Goal: Task Accomplishment & Management: Complete application form

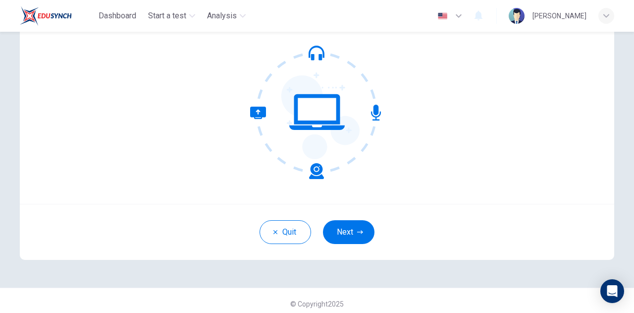
scroll to position [100, 0]
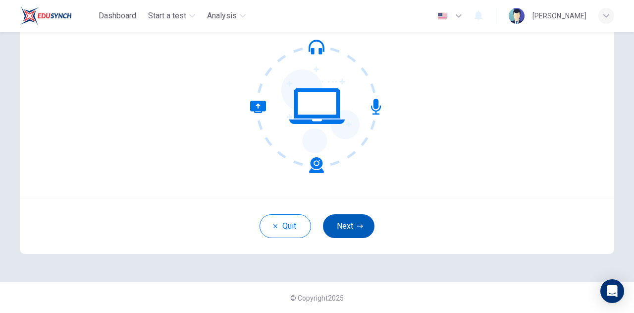
click at [364, 224] on button "Next" at bounding box center [349, 226] width 52 height 24
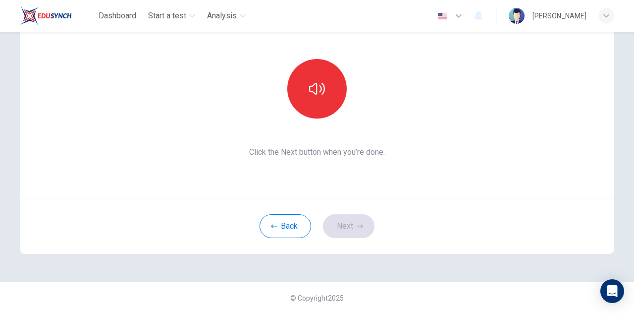
scroll to position [50, 0]
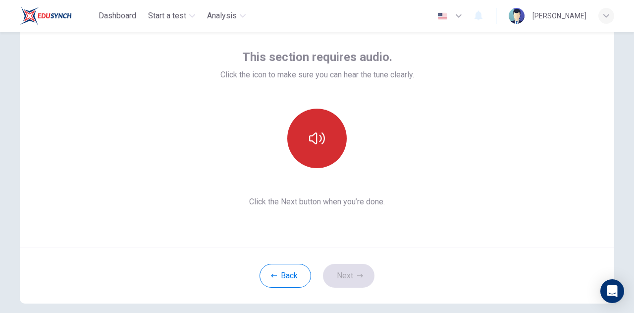
click at [333, 152] on button "button" at bounding box center [317, 138] width 59 height 59
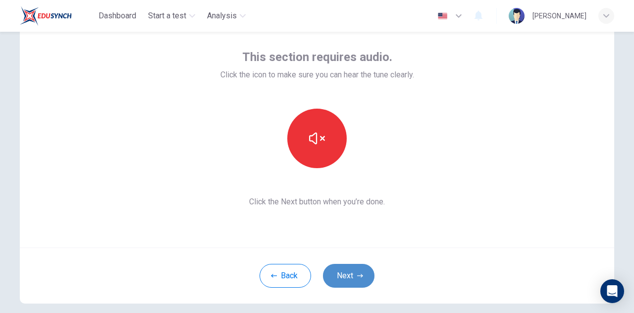
click at [347, 265] on button "Next" at bounding box center [349, 276] width 52 height 24
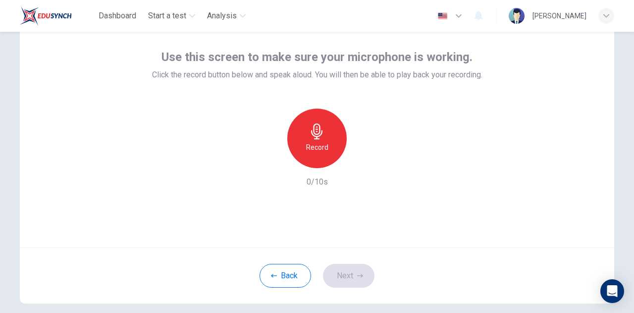
click at [329, 148] on div "Record" at bounding box center [317, 138] width 59 height 59
click at [349, 267] on button "Next" at bounding box center [349, 276] width 52 height 24
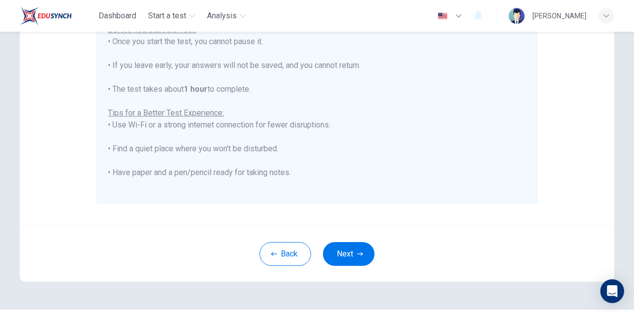
scroll to position [188, 0]
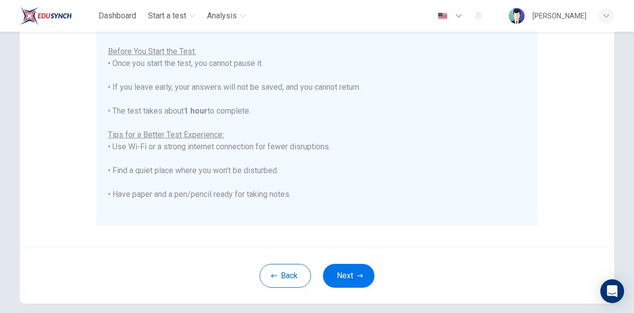
click at [541, 235] on div "Disclaimer: ****IMPORTANT: You cannot change the language during the test.**** …" at bounding box center [317, 59] width 595 height 376
drag, startPoint x: 346, startPoint y: 270, endPoint x: 352, endPoint y: 263, distance: 9.5
click at [345, 270] on button "Next" at bounding box center [349, 276] width 52 height 24
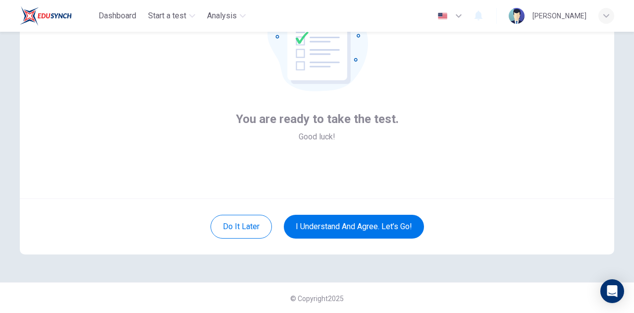
scroll to position [100, 0]
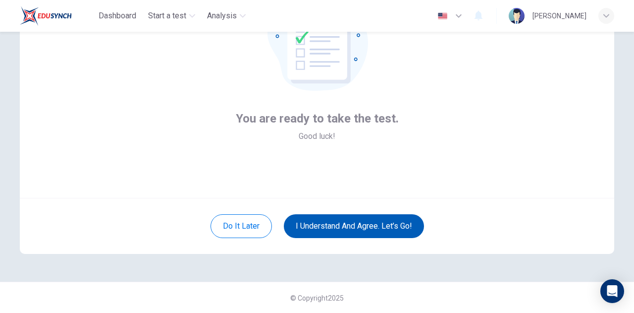
click at [360, 229] on button "I understand and agree. Let’s go!" at bounding box center [354, 226] width 140 height 24
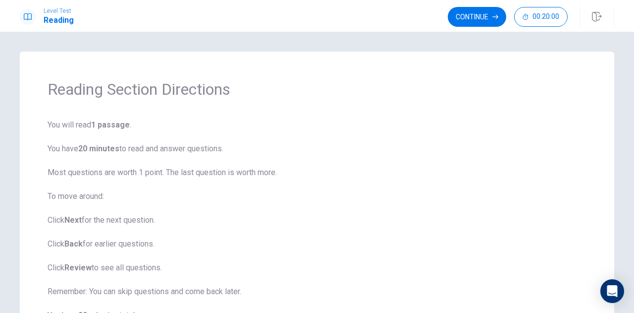
click at [54, 21] on h1 "Reading" at bounding box center [59, 20] width 30 height 12
click at [26, 17] on icon at bounding box center [28, 17] width 8 height 8
click at [532, 16] on button "00:20:00" at bounding box center [542, 17] width 54 height 20
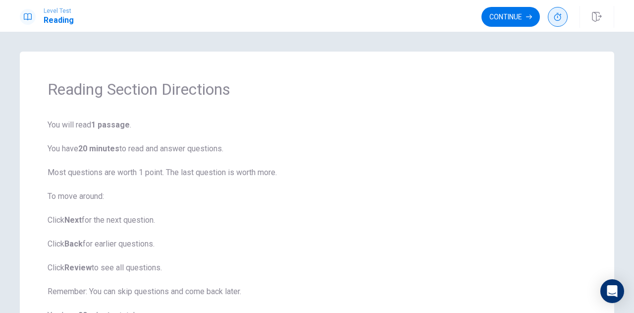
click at [551, 20] on button "button" at bounding box center [558, 17] width 20 height 20
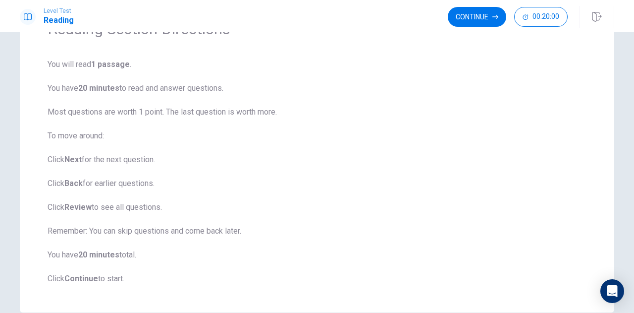
scroll to position [12, 0]
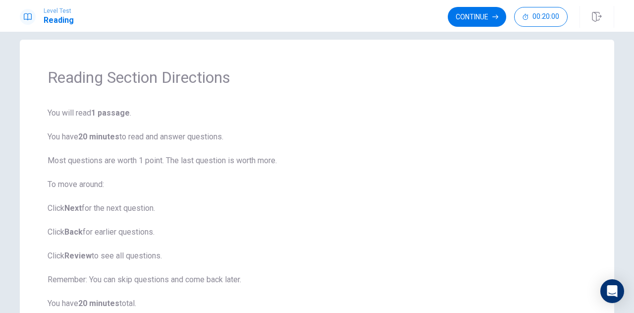
click at [373, 264] on span "You will read 1 passage . You have 20 minutes to read and answer questions. Mos…" at bounding box center [317, 220] width 539 height 226
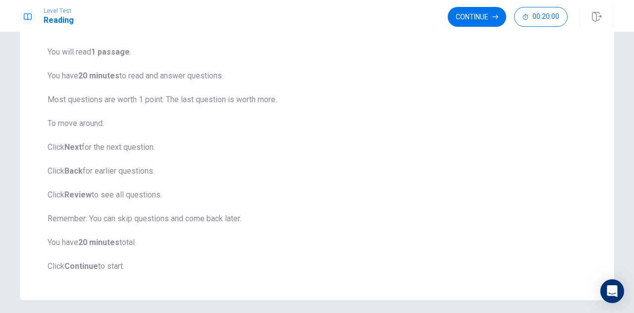
scroll to position [111, 0]
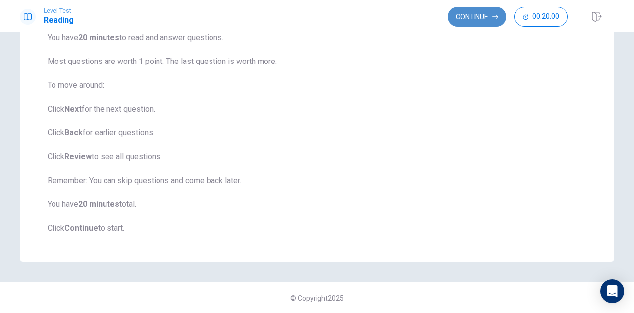
click at [482, 20] on button "Continue" at bounding box center [477, 17] width 58 height 20
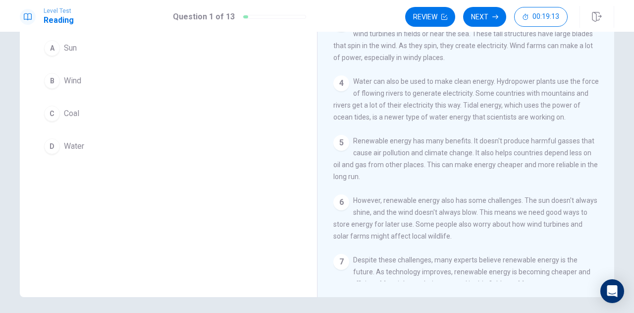
scroll to position [153, 0]
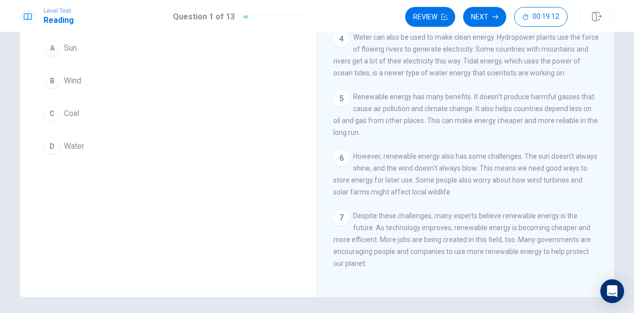
click at [57, 113] on div "C" at bounding box center [52, 114] width 16 height 16
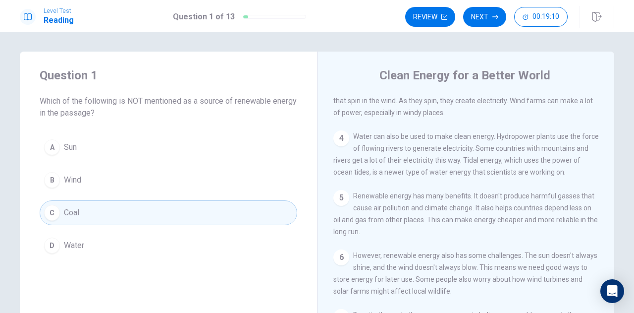
scroll to position [0, 0]
click at [482, 24] on button "Next" at bounding box center [484, 17] width 43 height 20
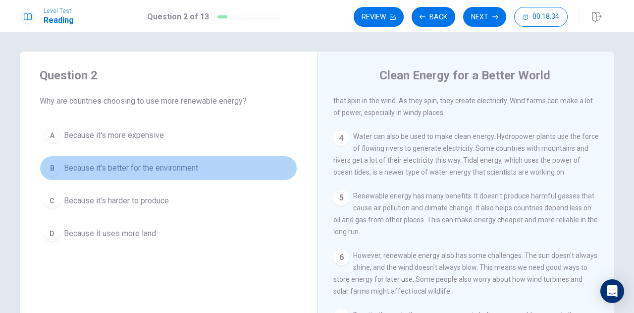
click at [75, 169] on span "Because it's better for the environment" at bounding box center [131, 168] width 134 height 12
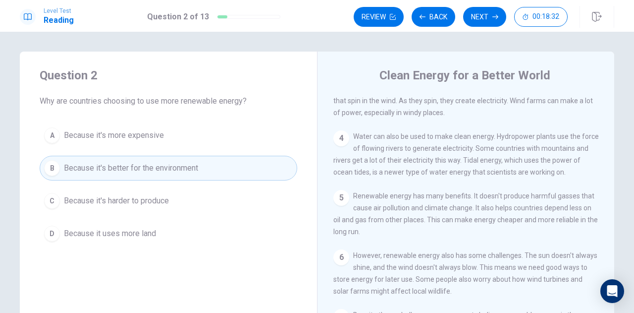
click at [491, 22] on button "Next" at bounding box center [484, 17] width 43 height 20
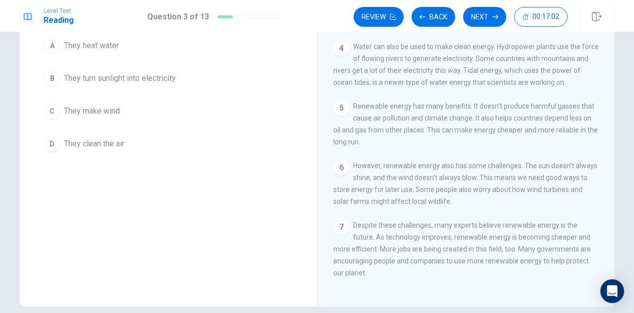
scroll to position [99, 0]
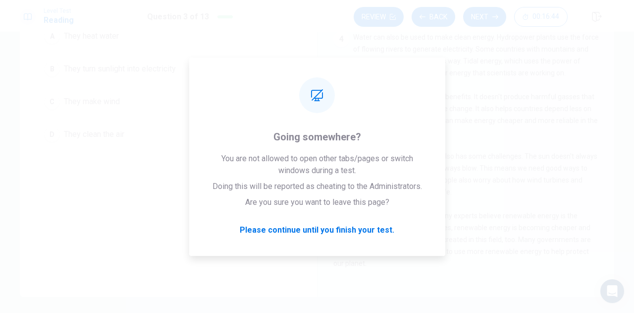
click at [513, 133] on div "5 Renewable energy has many benefits. It doesn't produce harmful gasses that ca…" at bounding box center [467, 115] width 266 height 48
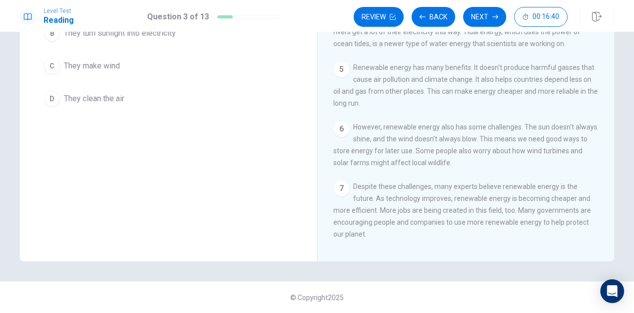
scroll to position [153, 0]
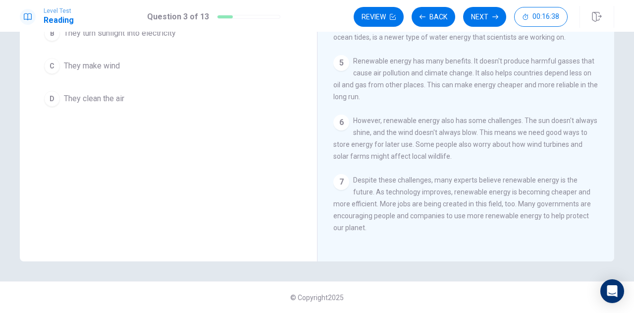
click at [240, 190] on div "Question 3 What do solar panels do? A They heat water B They turn sunlight into…" at bounding box center [168, 89] width 297 height 345
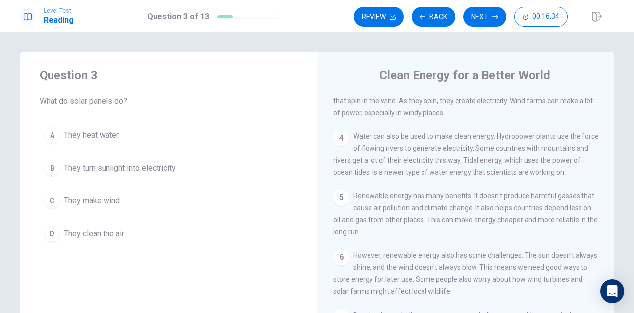
scroll to position [50, 0]
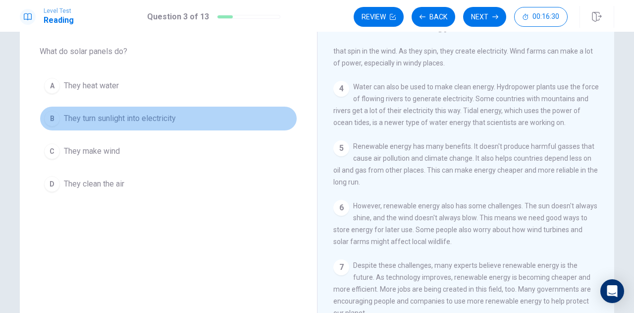
click at [159, 120] on span "They turn sunlight into electricity" at bounding box center [120, 119] width 112 height 12
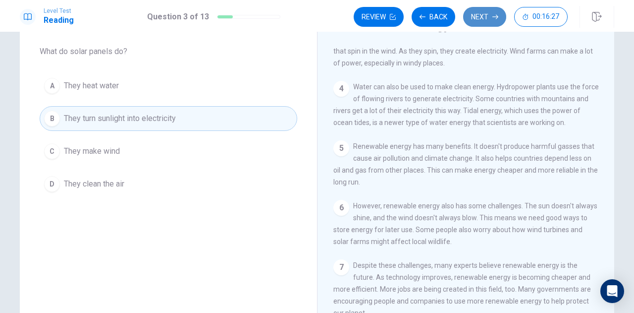
click at [489, 19] on button "Next" at bounding box center [484, 17] width 43 height 20
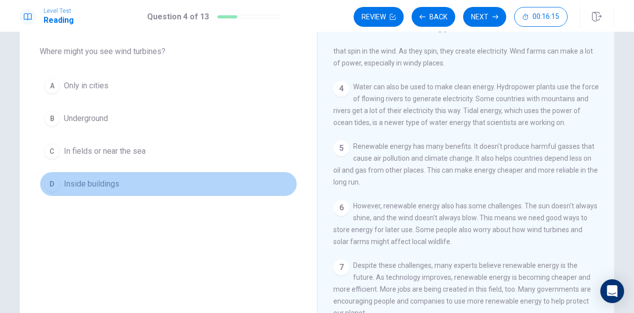
click at [253, 176] on button "D Inside buildings" at bounding box center [169, 184] width 258 height 25
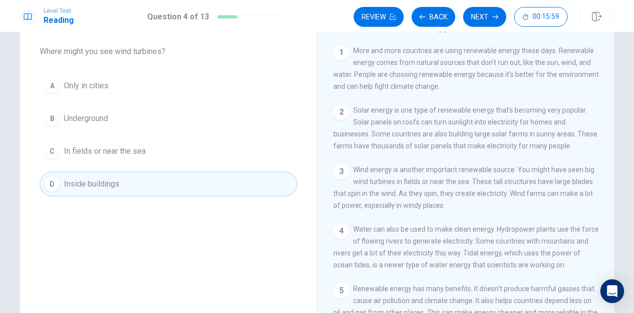
scroll to position [0, 0]
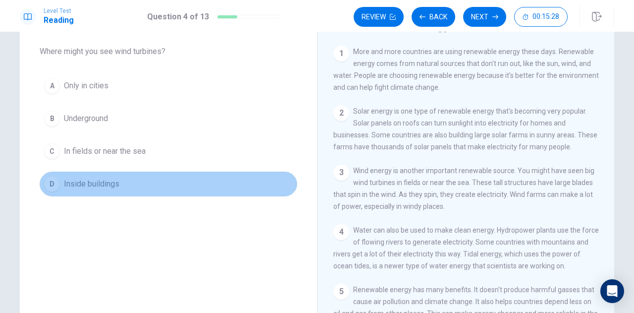
click at [177, 179] on button "D Inside buildings" at bounding box center [169, 184] width 258 height 25
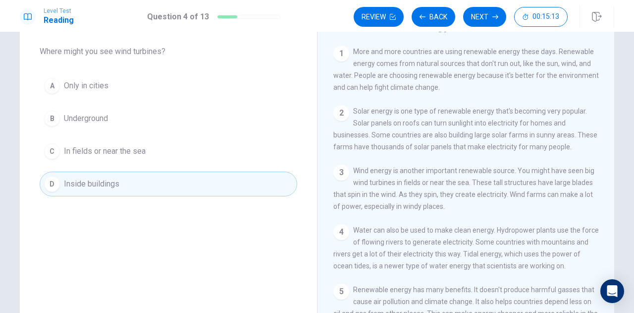
click at [164, 151] on button "C In fields or near the sea" at bounding box center [169, 151] width 258 height 25
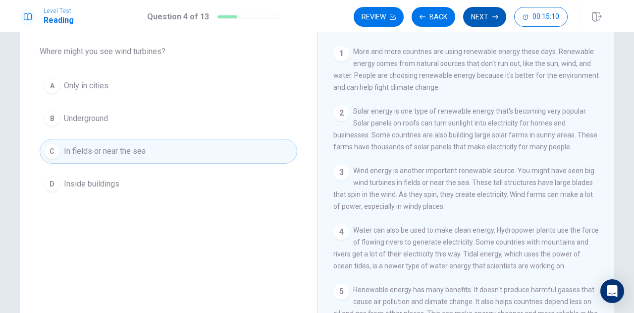
click at [492, 15] on button "Next" at bounding box center [484, 17] width 43 height 20
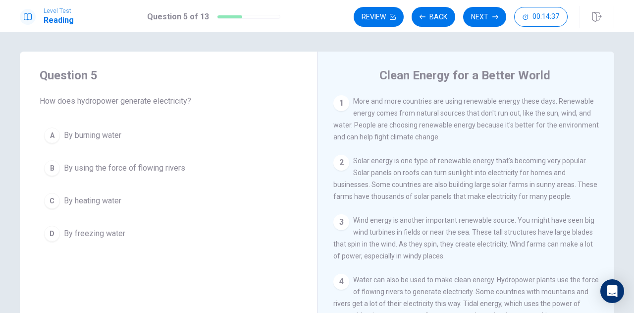
click at [561, 125] on span "More and more countries are using renewable energy these days. Renewable energy…" at bounding box center [467, 119] width 266 height 44
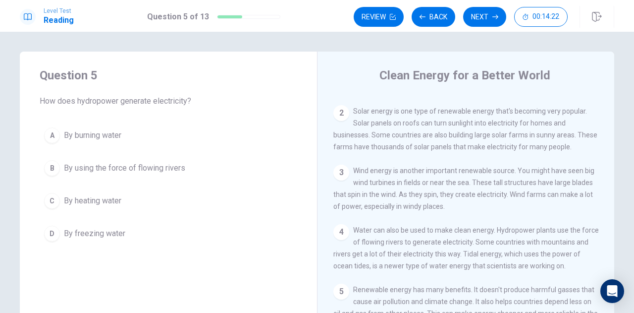
scroll to position [99, 0]
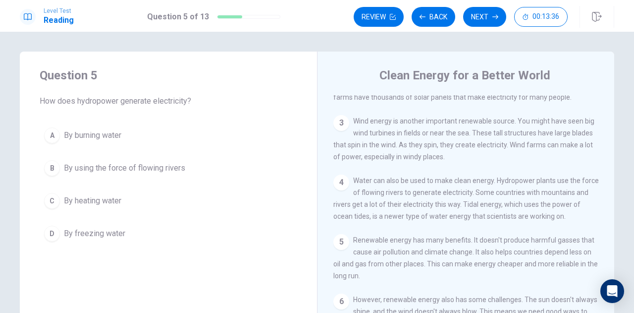
click at [142, 165] on span "By using the force of flowing rivers" at bounding box center [124, 168] width 121 height 12
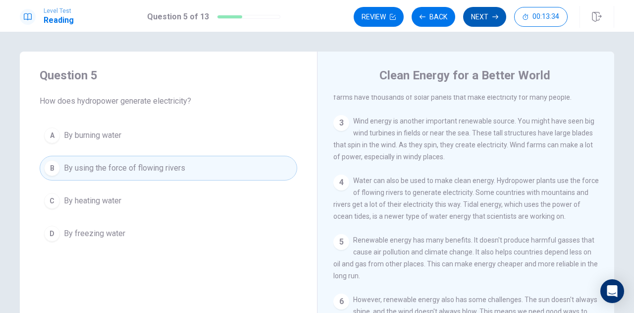
click at [483, 18] on button "Next" at bounding box center [484, 17] width 43 height 20
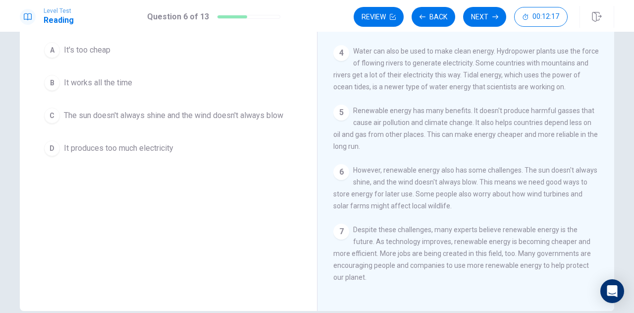
scroll to position [36, 0]
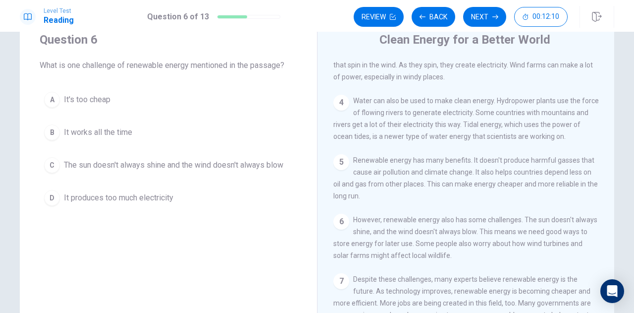
click at [227, 161] on span "The sun doesn't always shine and the wind doesn't always blow" at bounding box center [174, 165] width 220 height 12
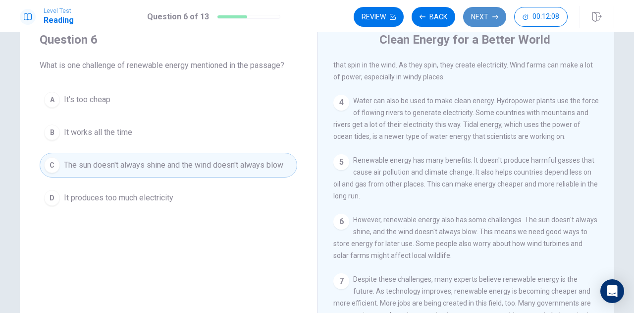
click at [482, 24] on button "Next" at bounding box center [484, 17] width 43 height 20
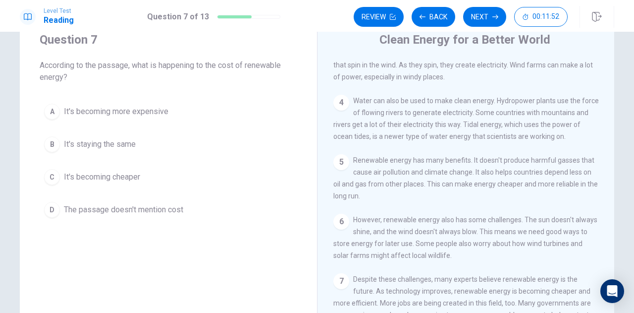
click at [128, 173] on span "It's becoming cheaper" at bounding box center [102, 177] width 76 height 12
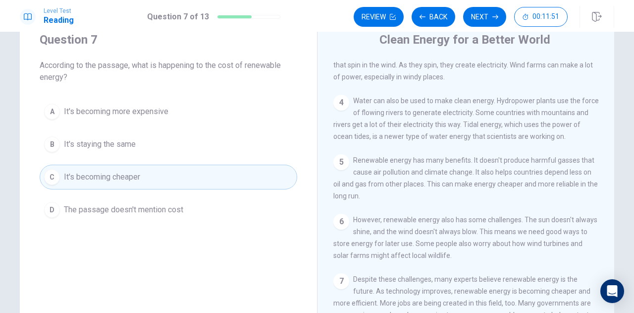
click at [491, 16] on button "Next" at bounding box center [484, 17] width 43 height 20
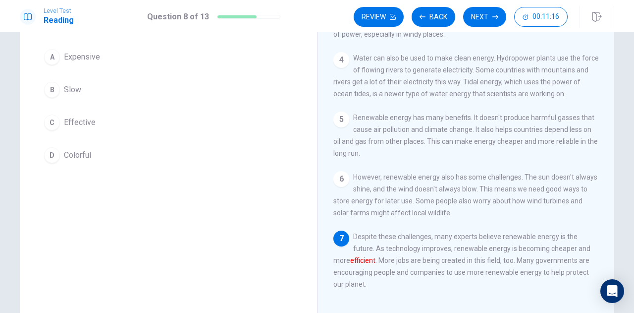
scroll to position [99, 0]
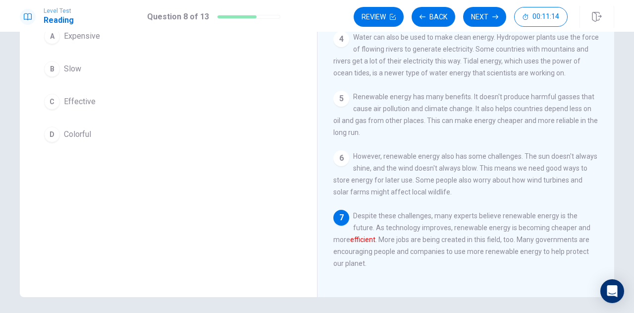
click at [76, 104] on span "Effective" at bounding box center [80, 102] width 32 height 12
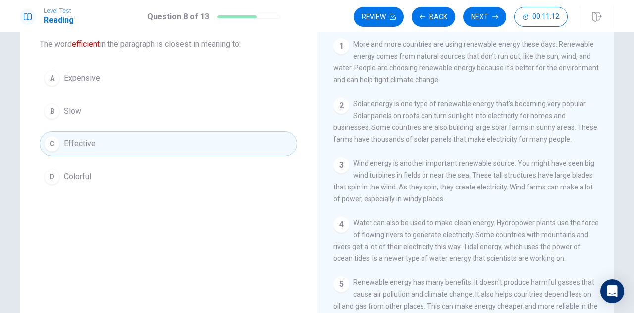
scroll to position [0, 0]
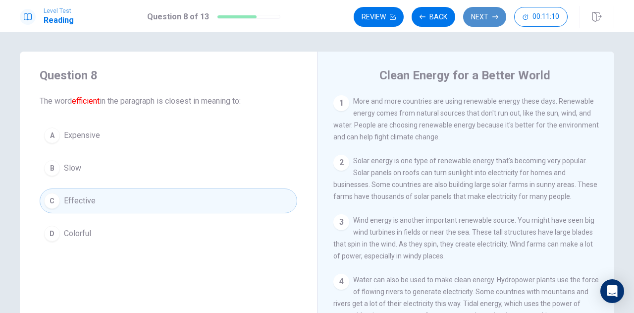
click at [482, 17] on button "Next" at bounding box center [484, 17] width 43 height 20
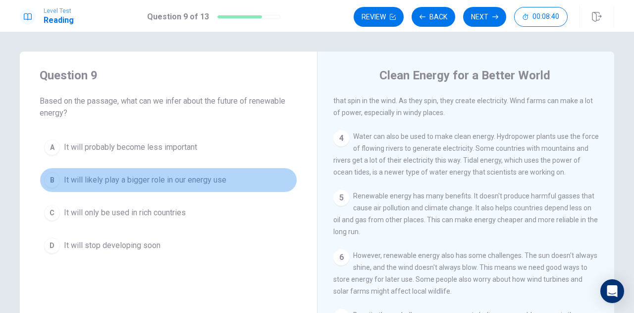
click at [186, 182] on span "It will likely play a bigger role in our energy use" at bounding box center [145, 180] width 163 height 12
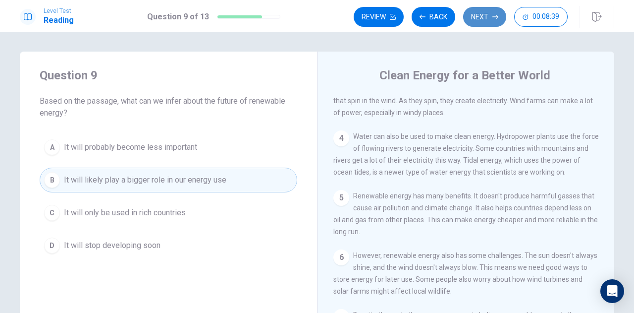
click at [474, 15] on button "Next" at bounding box center [484, 17] width 43 height 20
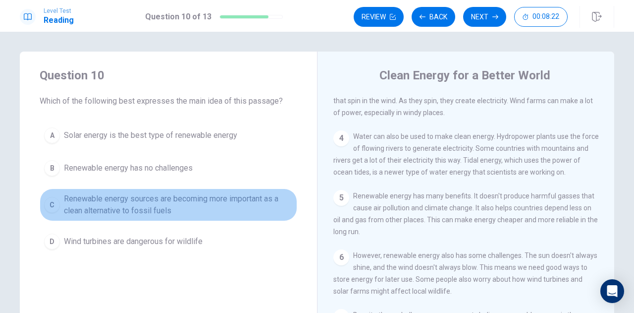
click at [125, 195] on span "Renewable energy sources are becoming more important as a clean alternative to …" at bounding box center [178, 205] width 229 height 24
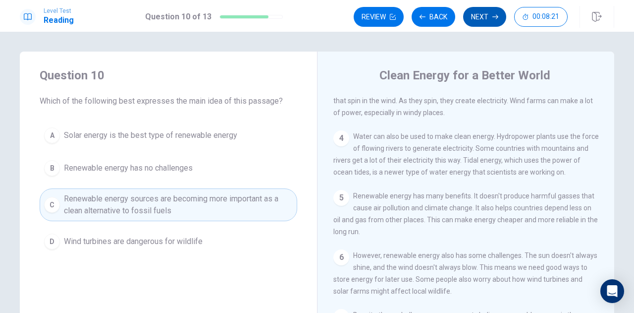
click at [483, 18] on button "Next" at bounding box center [484, 17] width 43 height 20
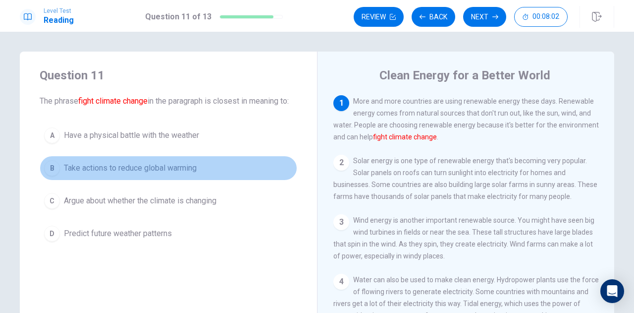
click at [161, 174] on span "Take actions to reduce global warming" at bounding box center [130, 168] width 133 height 12
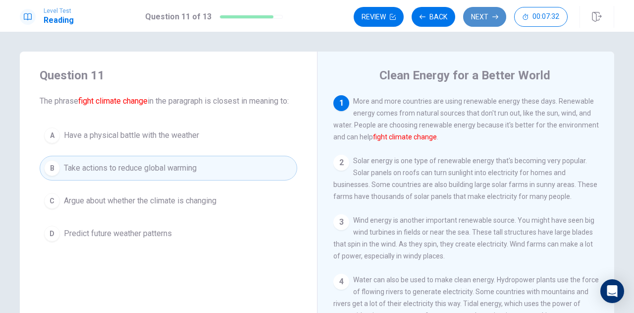
click at [473, 16] on button "Next" at bounding box center [484, 17] width 43 height 20
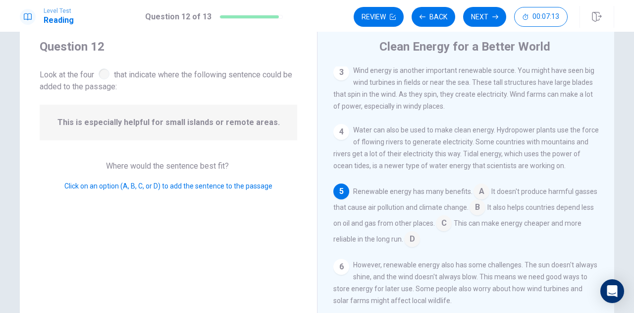
scroll to position [50, 0]
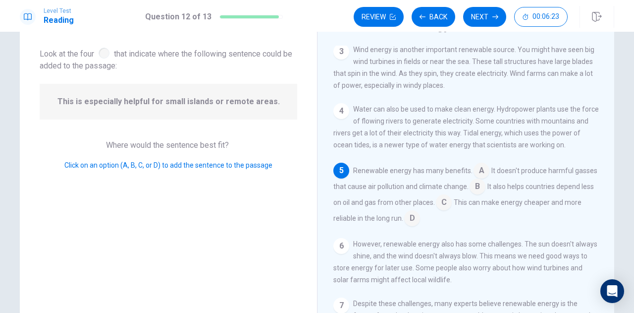
click at [486, 194] on input at bounding box center [478, 187] width 16 height 16
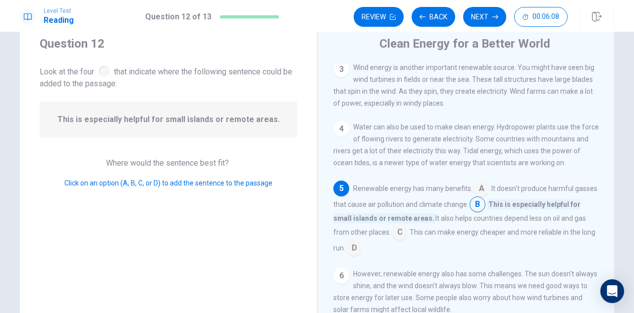
scroll to position [0, 0]
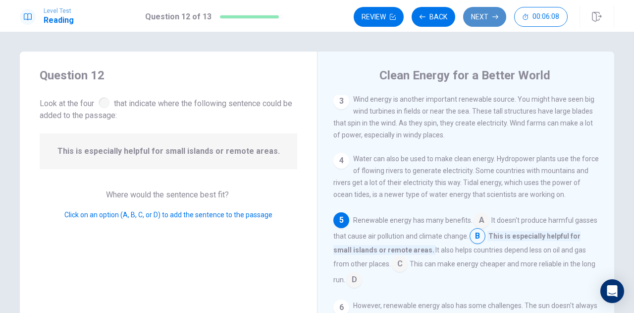
click at [491, 16] on button "Next" at bounding box center [484, 17] width 43 height 20
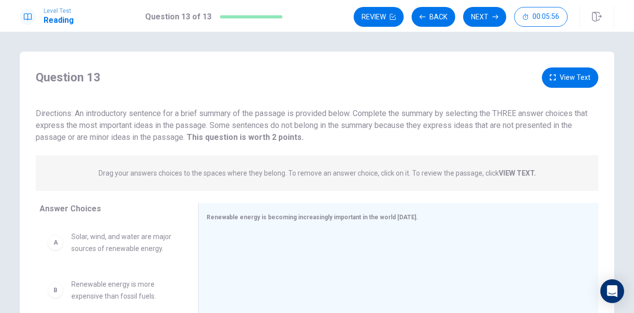
click at [570, 75] on button "View Text" at bounding box center [570, 77] width 57 height 20
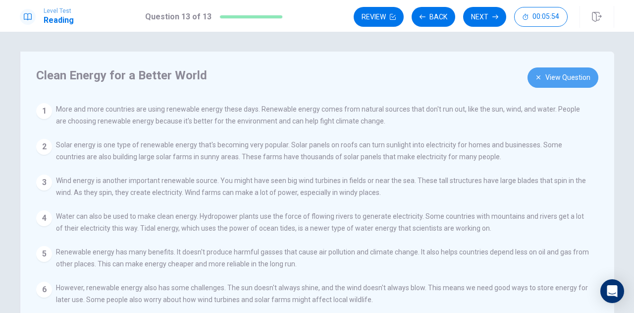
click at [570, 75] on button "View Question" at bounding box center [563, 77] width 71 height 20
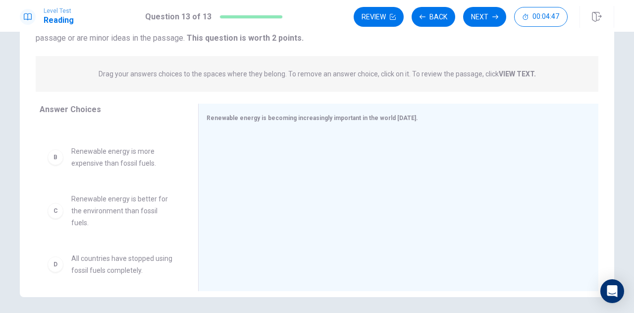
scroll to position [50, 0]
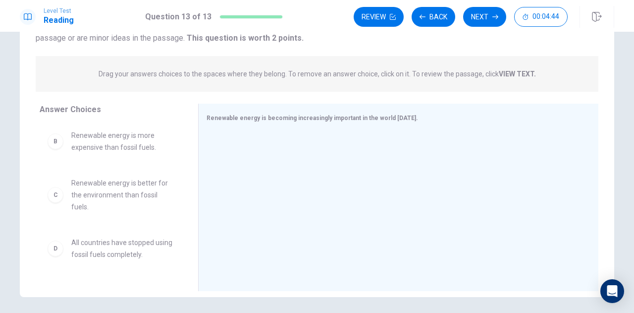
click at [132, 196] on span "Renewable energy is better for the environment than fossil fuels." at bounding box center [122, 195] width 103 height 36
drag, startPoint x: 132, startPoint y: 196, endPoint x: 301, endPoint y: 157, distance: 173.5
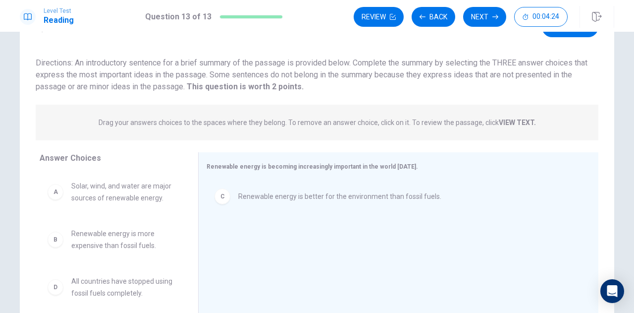
scroll to position [99, 0]
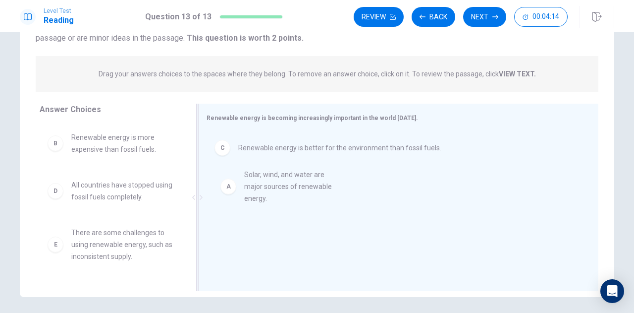
drag, startPoint x: 122, startPoint y: 143, endPoint x: 302, endPoint y: 184, distance: 185.0
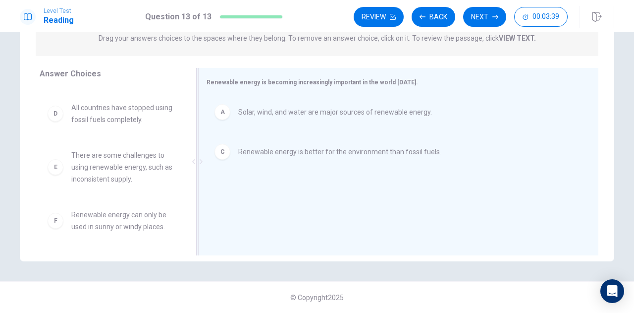
scroll to position [0, 0]
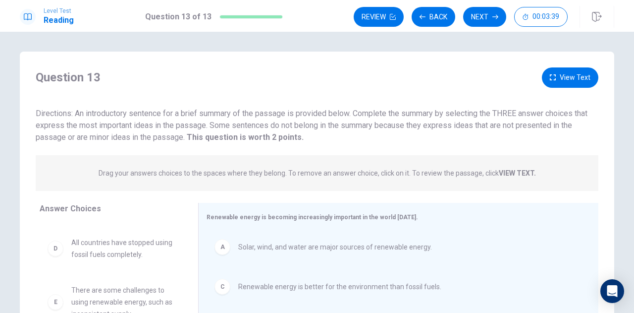
click at [577, 70] on button "View Text" at bounding box center [570, 77] width 57 height 20
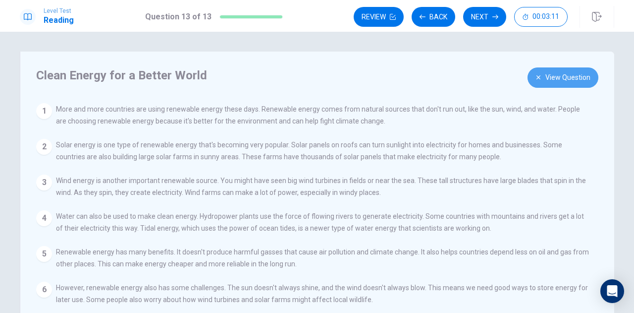
click at [559, 78] on button "View Question" at bounding box center [563, 77] width 71 height 20
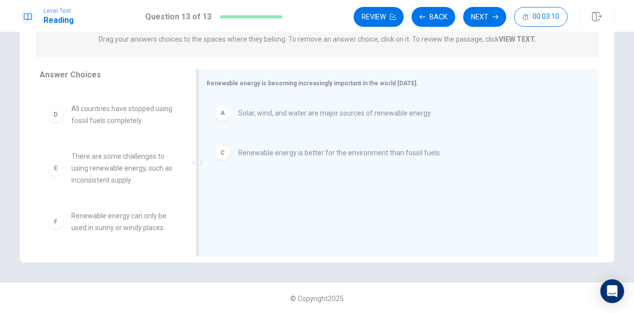
scroll to position [135, 0]
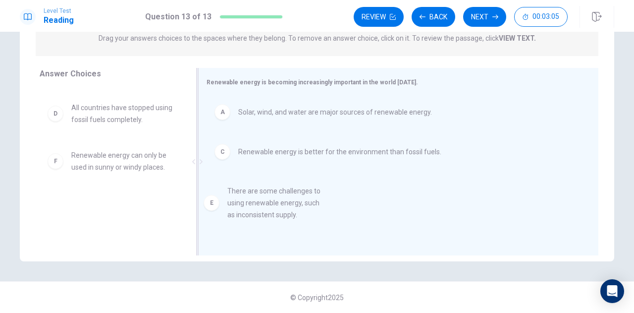
drag, startPoint x: 132, startPoint y: 175, endPoint x: 294, endPoint y: 212, distance: 165.6
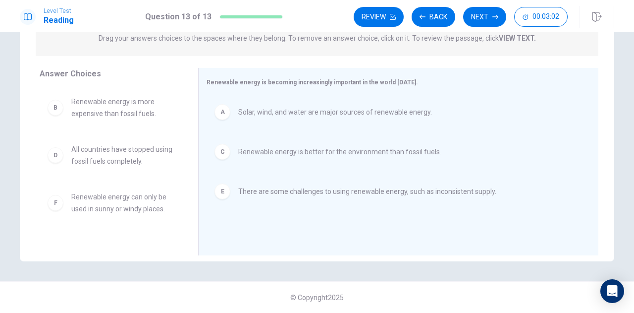
scroll to position [0, 0]
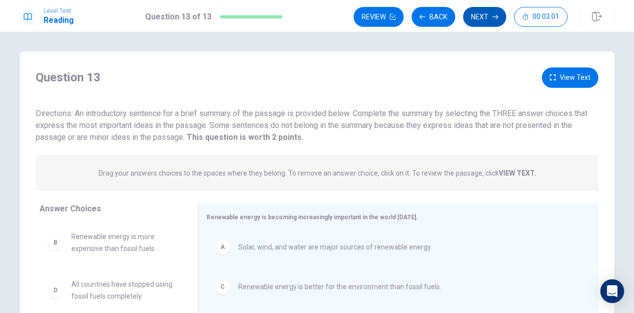
click at [489, 17] on button "Next" at bounding box center [484, 17] width 43 height 20
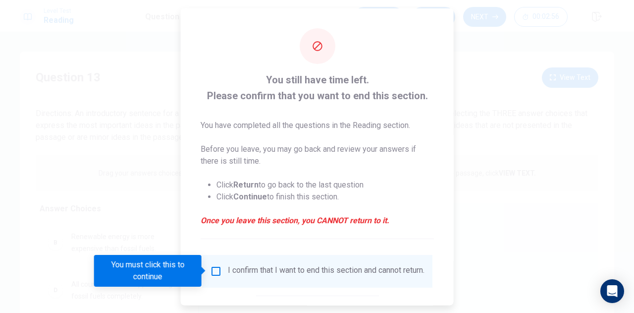
click at [217, 272] on input "You must click this to continue" at bounding box center [216, 271] width 12 height 12
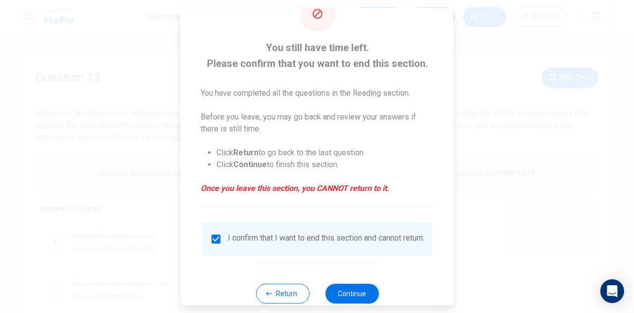
scroll to position [57, 0]
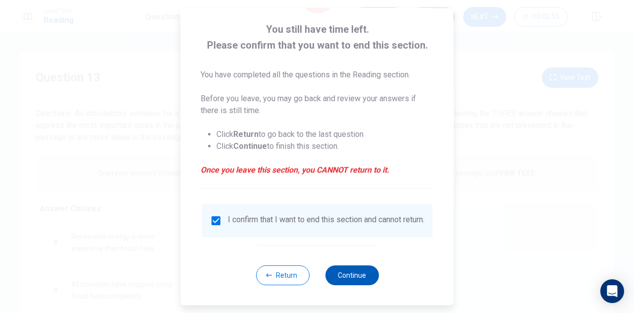
click at [359, 275] on button "Continue" at bounding box center [352, 275] width 54 height 20
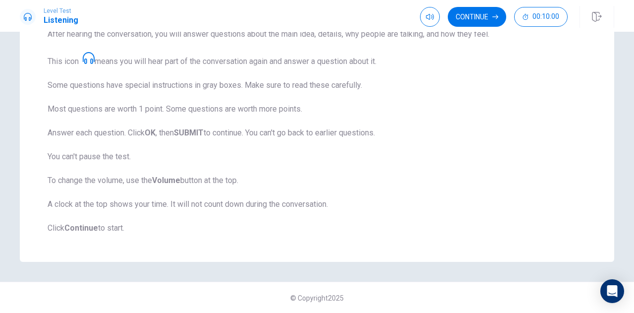
scroll to position [0, 0]
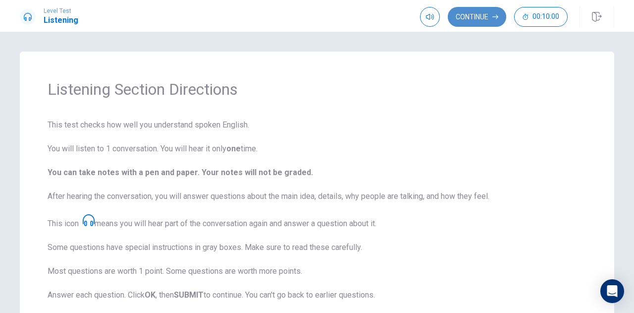
click at [487, 17] on button "Continue" at bounding box center [477, 17] width 58 height 20
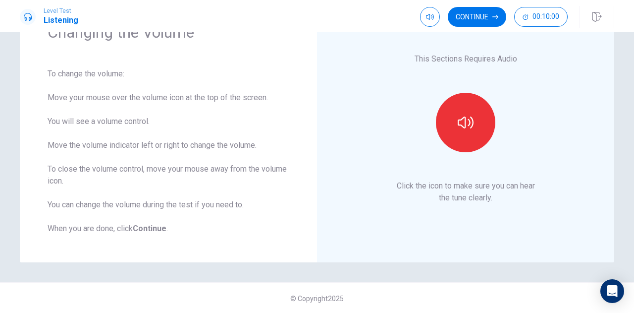
scroll to position [58, 0]
click at [489, 16] on button "Continue" at bounding box center [477, 17] width 58 height 20
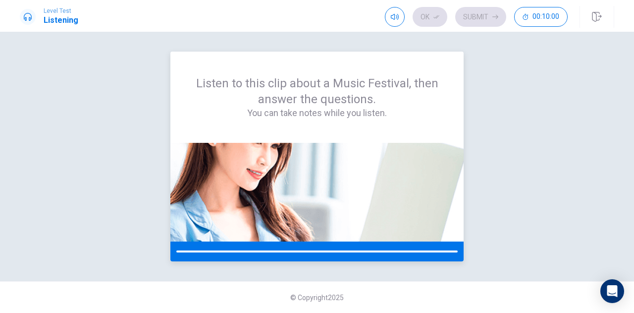
scroll to position [0, 0]
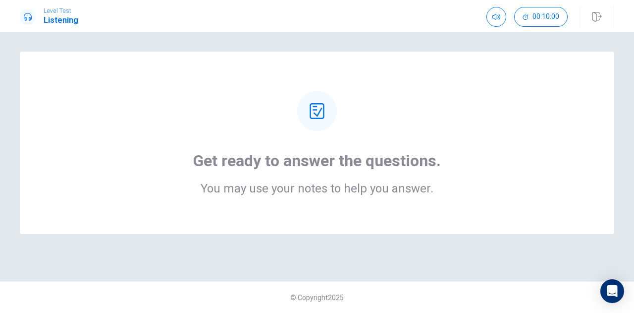
click at [307, 158] on h1 "Get ready to answer the questions." at bounding box center [317, 161] width 248 height 20
click at [317, 108] on icon at bounding box center [317, 111] width 16 height 16
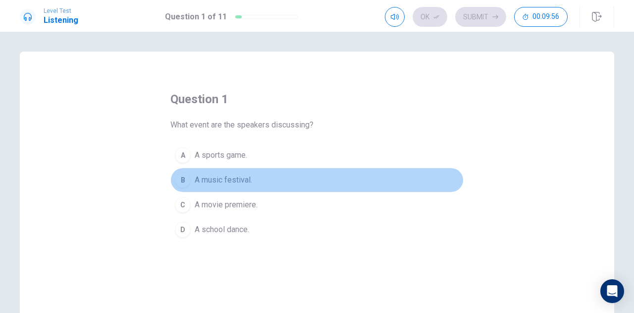
click at [219, 181] on span "A music festival." at bounding box center [224, 180] width 58 height 12
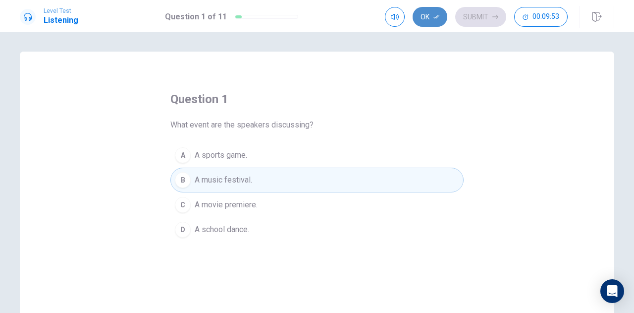
click at [441, 18] on button "Ok" at bounding box center [430, 17] width 35 height 20
click at [474, 18] on button "Submit" at bounding box center [481, 17] width 51 height 20
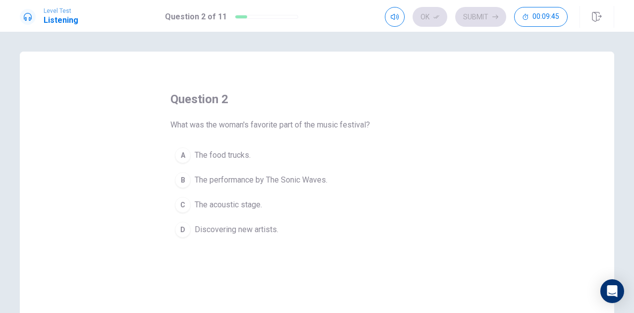
click at [256, 178] on span "The performance by The Sonic Waves." at bounding box center [261, 180] width 133 height 12
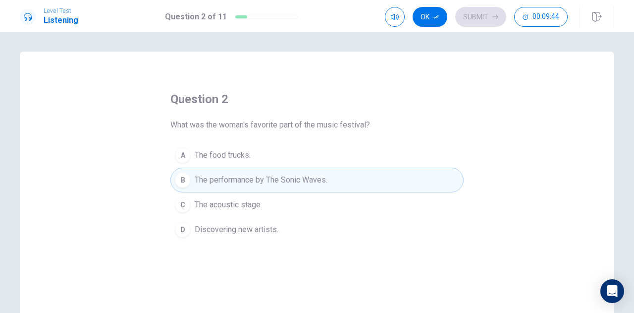
click at [437, 19] on icon "button" at bounding box center [437, 17] width 6 height 6
click at [469, 21] on button "Submit" at bounding box center [481, 17] width 51 height 20
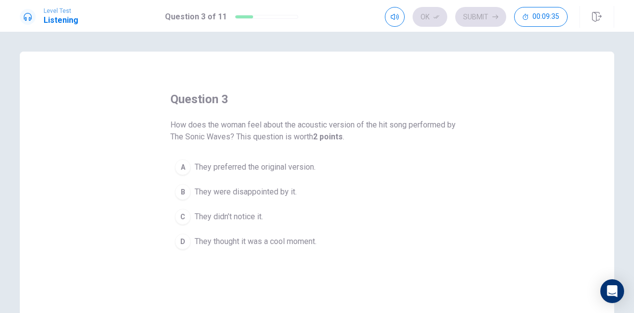
click at [304, 235] on span "They thought it was a cool moment." at bounding box center [256, 241] width 122 height 12
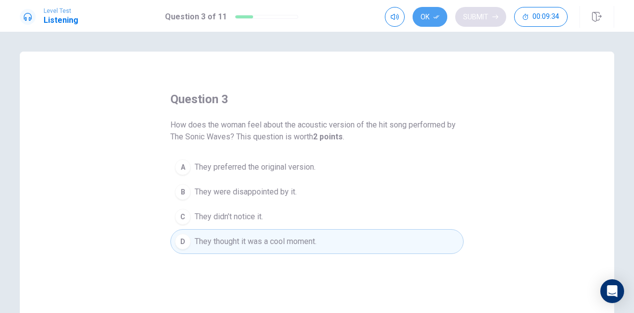
drag, startPoint x: 428, startPoint y: 15, endPoint x: 464, endPoint y: 24, distance: 37.2
click at [429, 15] on button "Ok" at bounding box center [430, 17] width 35 height 20
click at [481, 18] on button "Submit" at bounding box center [481, 17] width 51 height 20
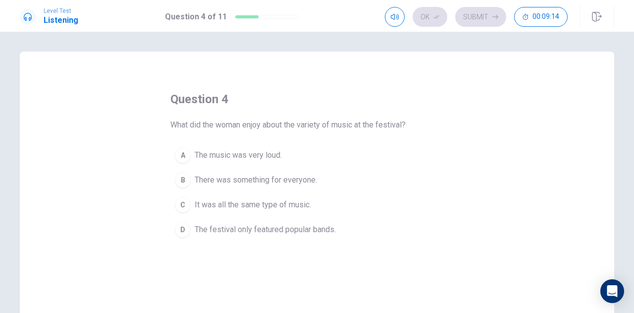
click at [308, 182] on span "There was something for everyone." at bounding box center [256, 180] width 122 height 12
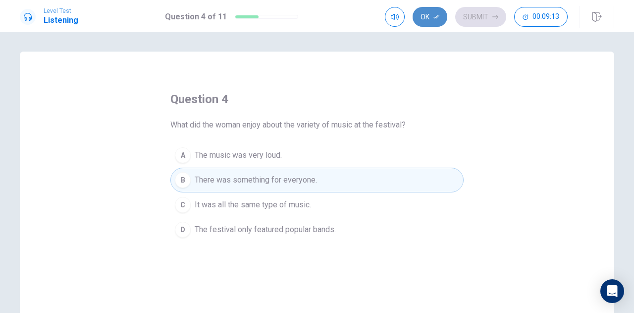
click at [441, 22] on button "Ok" at bounding box center [430, 17] width 35 height 20
click at [484, 11] on button "Submit" at bounding box center [481, 17] width 51 height 20
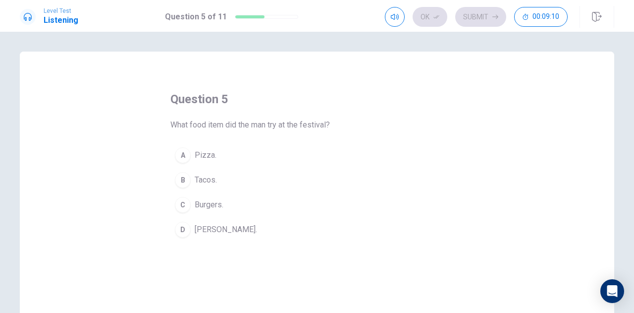
click at [198, 176] on span "Tacos." at bounding box center [206, 180] width 22 height 12
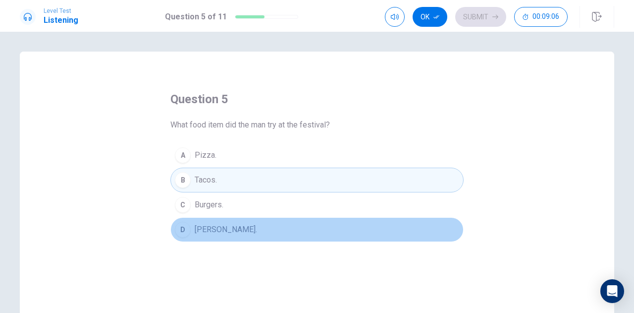
click at [208, 226] on span "[PERSON_NAME]." at bounding box center [226, 230] width 62 height 12
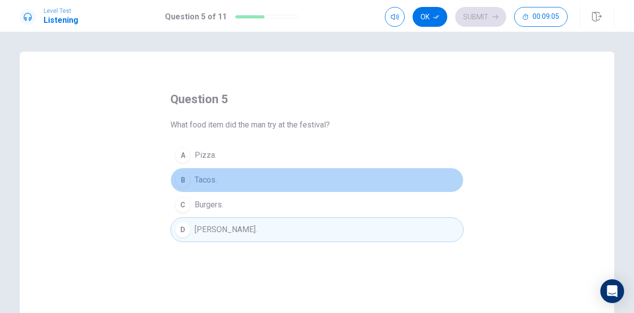
click at [214, 176] on span "Tacos." at bounding box center [206, 180] width 22 height 12
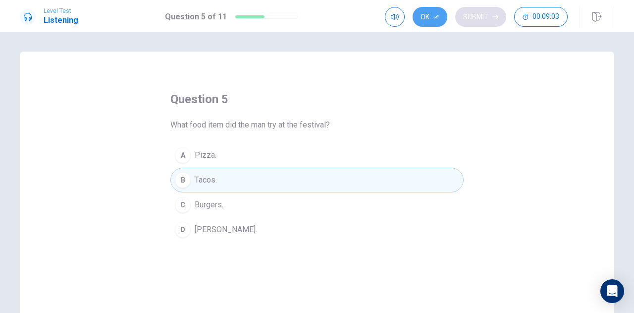
drag, startPoint x: 433, startPoint y: 22, endPoint x: 458, endPoint y: 20, distance: 24.9
click at [435, 21] on button "Ok" at bounding box center [430, 17] width 35 height 20
click at [470, 21] on button "Submit" at bounding box center [481, 17] width 51 height 20
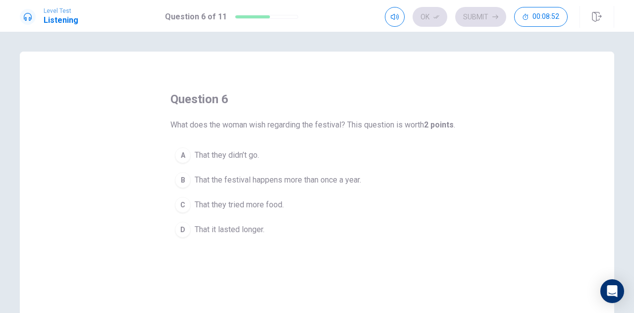
click at [319, 177] on span "That the festival happens more than once a year." at bounding box center [278, 180] width 167 height 12
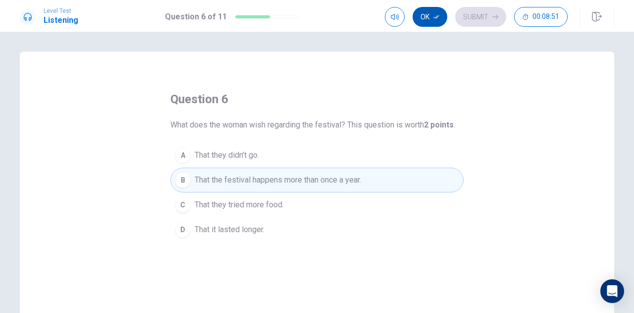
click at [443, 17] on button "Ok" at bounding box center [430, 17] width 35 height 20
click at [469, 16] on button "Submit" at bounding box center [481, 17] width 51 height 20
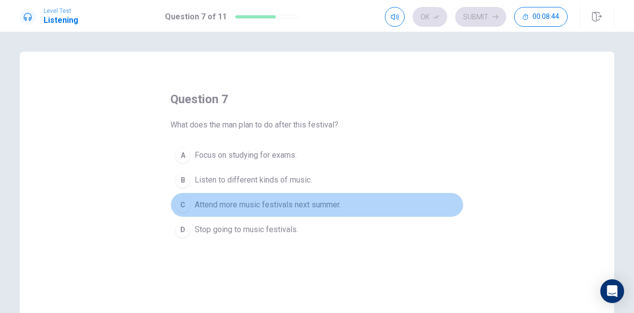
click at [334, 204] on span "Attend more music festivals next summer." at bounding box center [268, 205] width 146 height 12
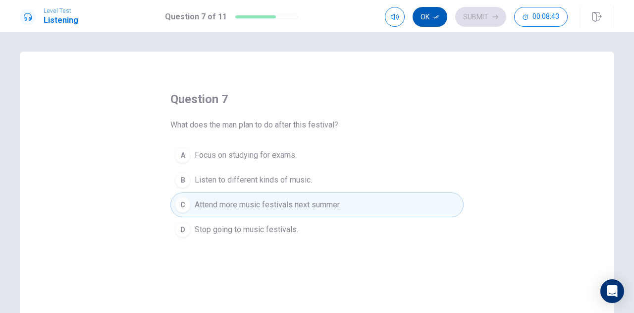
click at [429, 15] on button "Ok" at bounding box center [430, 17] width 35 height 20
click at [477, 19] on button "Submit" at bounding box center [481, 17] width 51 height 20
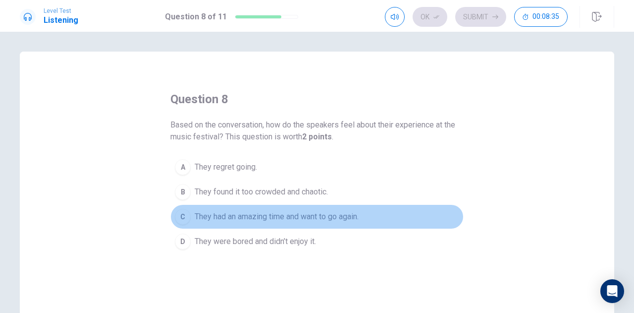
click at [345, 211] on span "They had an amazing time and want to go again." at bounding box center [277, 217] width 164 height 12
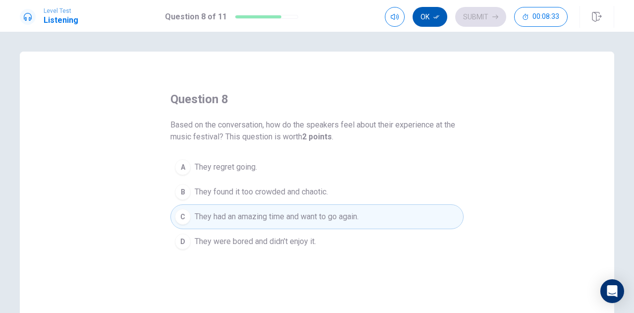
click at [427, 17] on button "Ok" at bounding box center [430, 17] width 35 height 20
click at [484, 12] on button "Submit" at bounding box center [481, 17] width 51 height 20
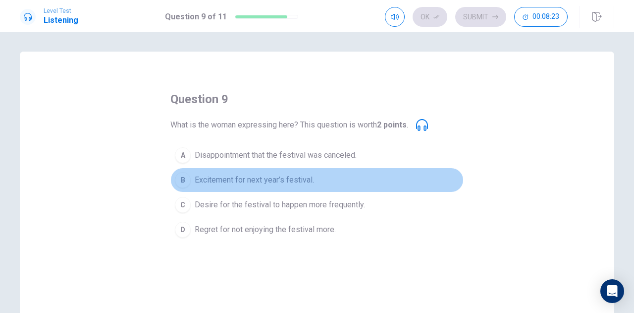
click at [250, 174] on span "Excitement for next year’s festival." at bounding box center [254, 180] width 119 height 12
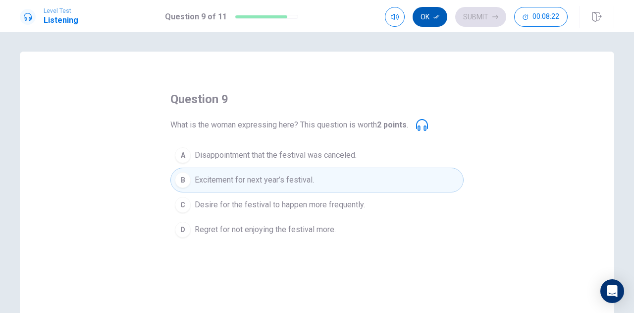
click at [438, 21] on button "Ok" at bounding box center [430, 17] width 35 height 20
click at [478, 23] on button "Submit" at bounding box center [481, 17] width 51 height 20
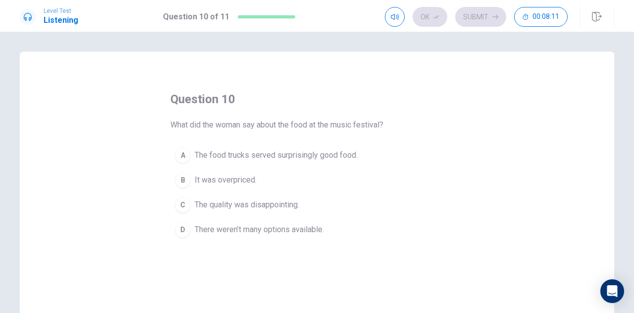
click at [329, 158] on span "The food trucks served surprisingly good food." at bounding box center [276, 155] width 163 height 12
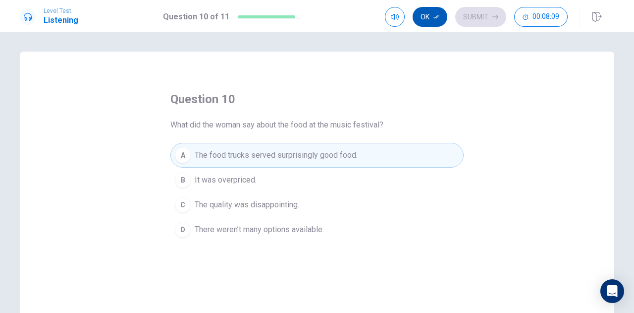
click at [426, 14] on button "Ok" at bounding box center [430, 17] width 35 height 20
click at [487, 17] on button "Submit" at bounding box center [481, 17] width 51 height 20
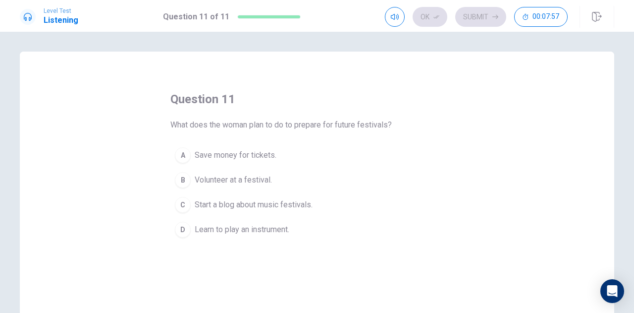
click at [273, 200] on span "Start a blog about music festivals." at bounding box center [254, 205] width 118 height 12
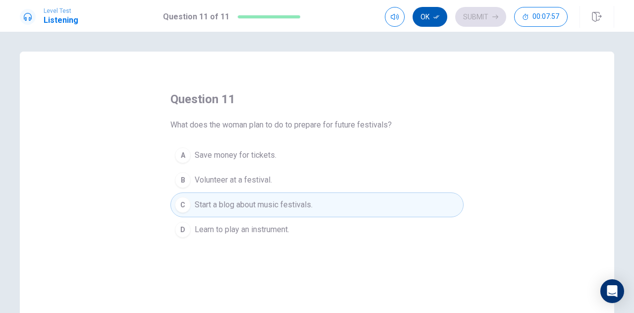
click at [434, 7] on button "Ok" at bounding box center [430, 17] width 35 height 20
click at [472, 24] on button "Submit" at bounding box center [481, 17] width 51 height 20
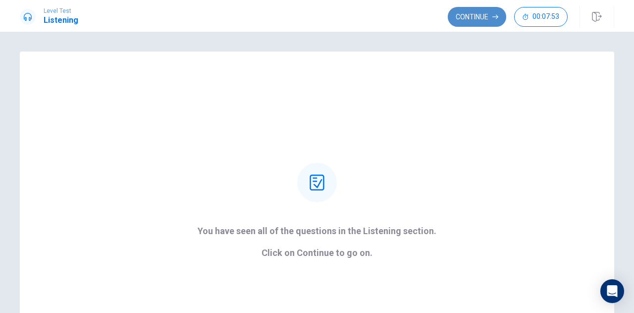
click at [472, 14] on button "Continue" at bounding box center [477, 17] width 58 height 20
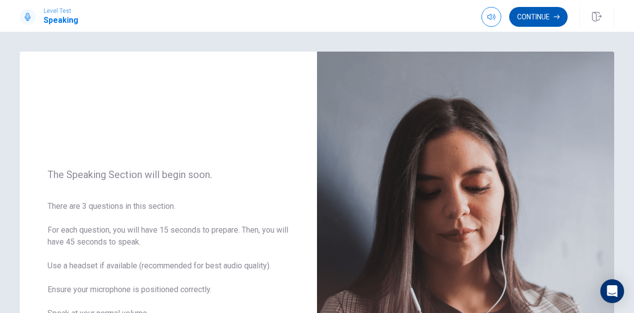
click at [532, 21] on button "Continue" at bounding box center [539, 17] width 58 height 20
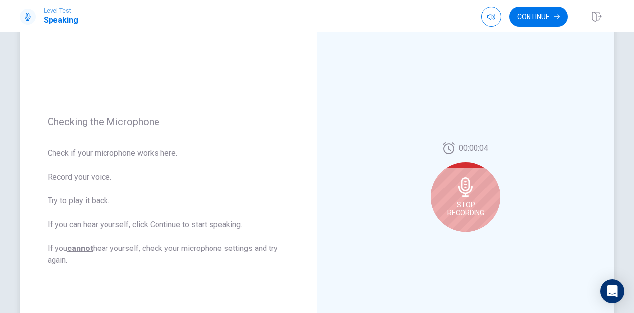
scroll to position [73, 0]
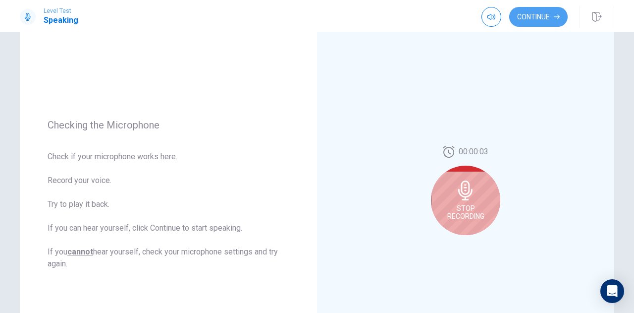
click at [536, 23] on button "Continue" at bounding box center [539, 17] width 58 height 20
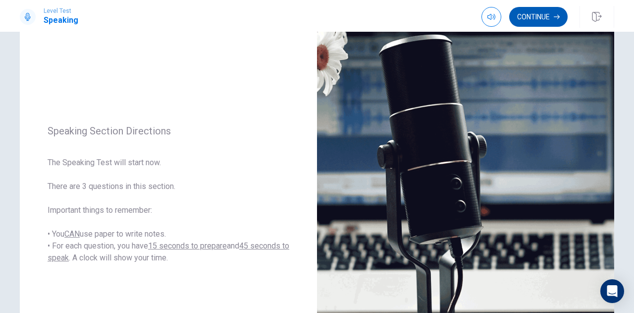
click at [530, 22] on button "Continue" at bounding box center [539, 17] width 58 height 20
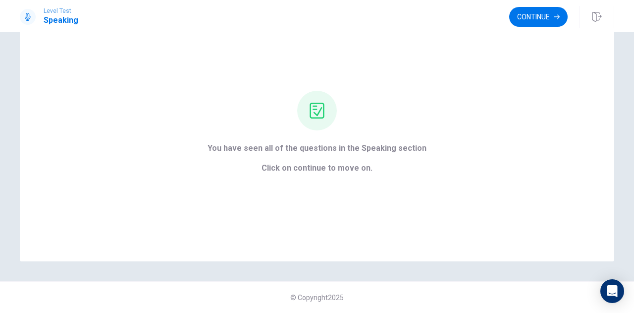
scroll to position [48, 0]
click at [518, 22] on button "Continue" at bounding box center [539, 17] width 58 height 20
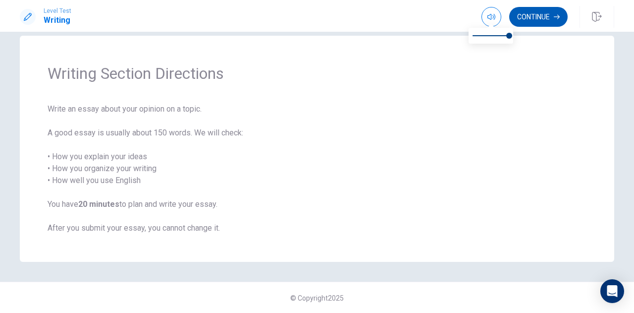
click at [532, 15] on button "Continue" at bounding box center [539, 17] width 58 height 20
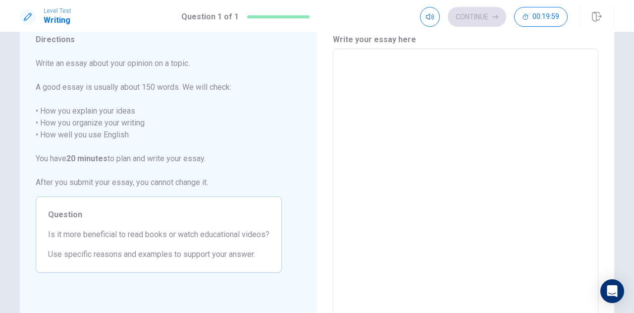
scroll to position [0, 0]
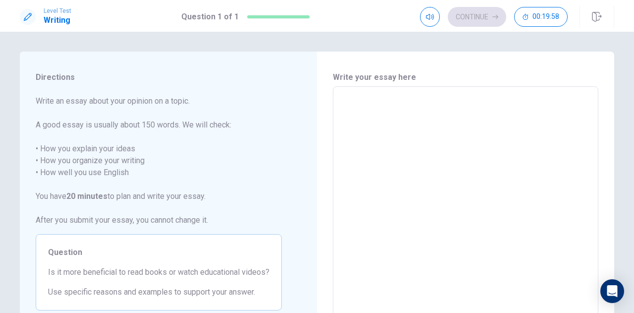
click at [399, 92] on div "x ​" at bounding box center [466, 223] width 266 height 274
type textarea "B"
type textarea "x"
type textarea "Bo"
type textarea "x"
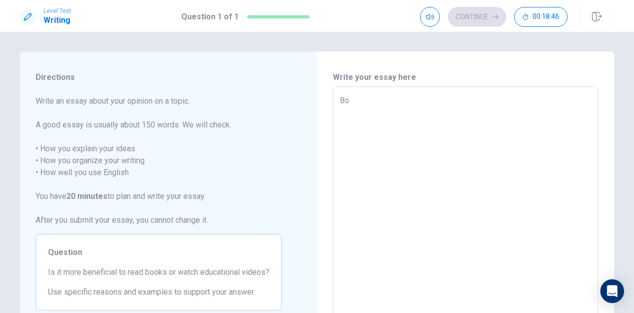
type textarea "Bot"
type textarea "x"
type textarea "Both"
type textarea "x"
type textarea "Both"
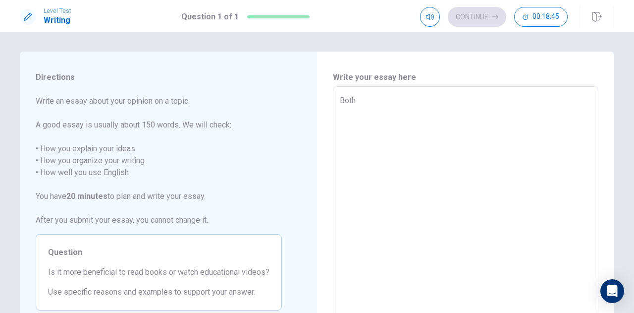
type textarea "x"
type textarea "Both r"
type textarea "x"
type textarea "Both re"
type textarea "x"
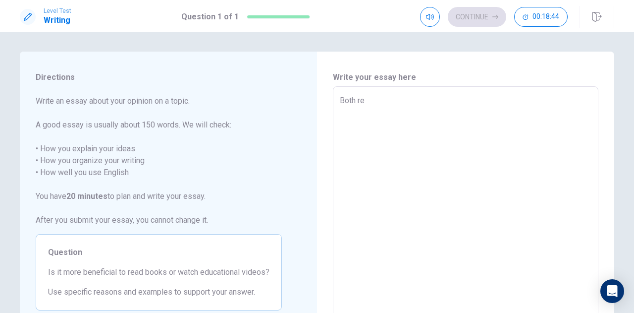
type textarea "Both rea"
type textarea "x"
type textarea "Both read"
type textarea "x"
type textarea "Both readi"
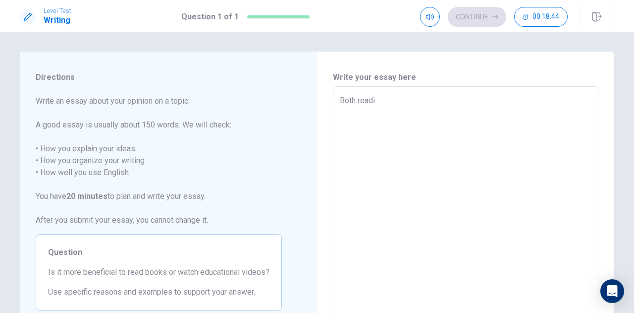
type textarea "x"
type textarea "Both readin"
type textarea "x"
type textarea "Both reading"
type textarea "x"
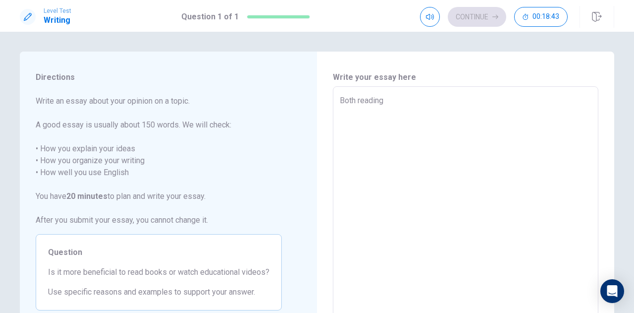
type textarea "Both reading"
type textarea "x"
type textarea "Both reading b"
type textarea "x"
type textarea "Both reading bo"
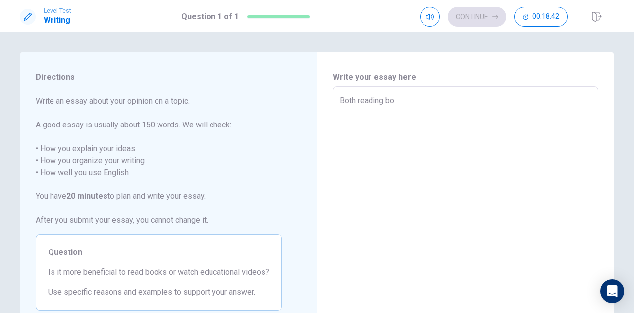
type textarea "x"
type textarea "Both reading boo"
type textarea "x"
type textarea "Both reading book"
type textarea "x"
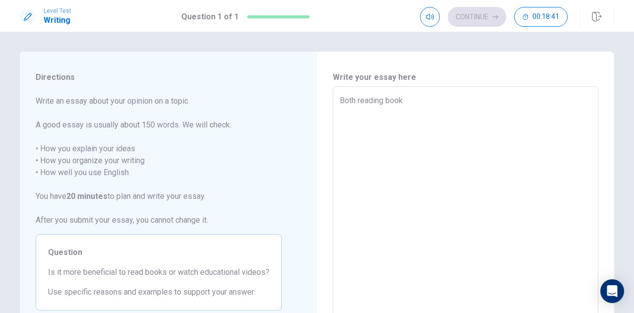
type textarea "Both reading books"
type textarea "x"
type textarea "Both reading books"
type textarea "x"
type textarea "Both reading books a"
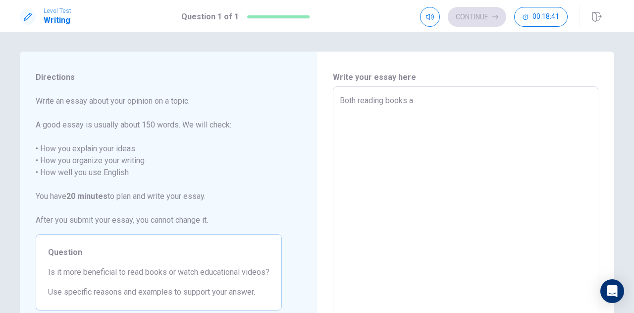
type textarea "x"
type textarea "Both reading books an"
type textarea "x"
type textarea "Both reading books and"
type textarea "x"
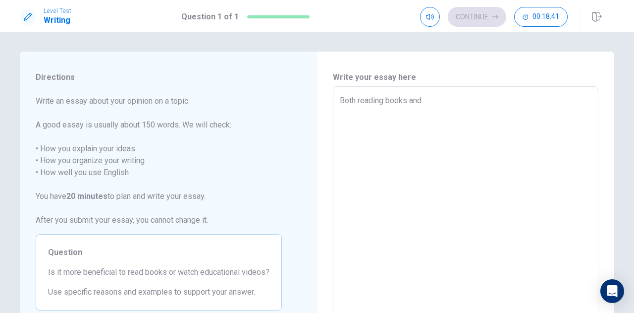
type textarea "Both reading books and"
type textarea "x"
type textarea "Both reading books and w"
type textarea "x"
type textarea "Both reading books and wa"
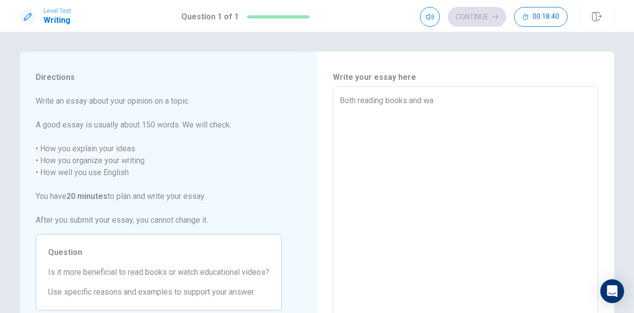
type textarea "x"
type textarea "Both reading books and wat"
type textarea "x"
type textarea "Both reading books and wath"
type textarea "x"
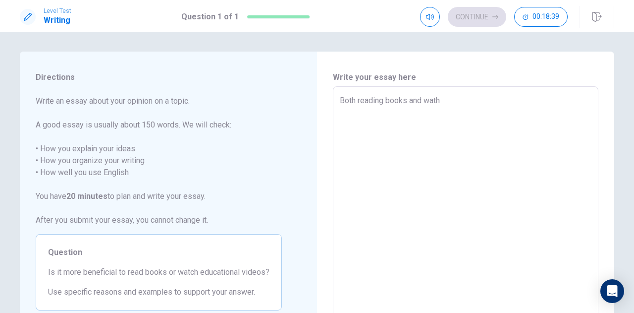
type textarea "Both reading books and wathi"
type textarea "x"
type textarea "Both reading books and wathin"
type textarea "x"
type textarea "Both reading books and wathi"
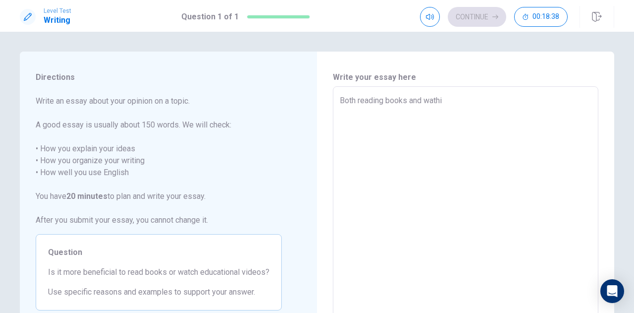
type textarea "x"
type textarea "Both reading books and wath"
type textarea "x"
type textarea "Both reading books and wat"
type textarea "x"
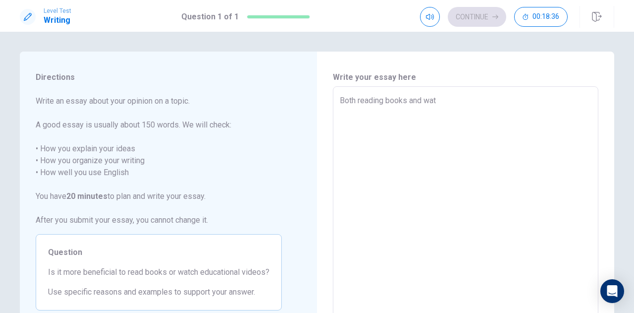
type textarea "Both reading books and watc"
type textarea "x"
type textarea "Both reading books and watch"
type textarea "x"
type textarea "Both reading books and watchi"
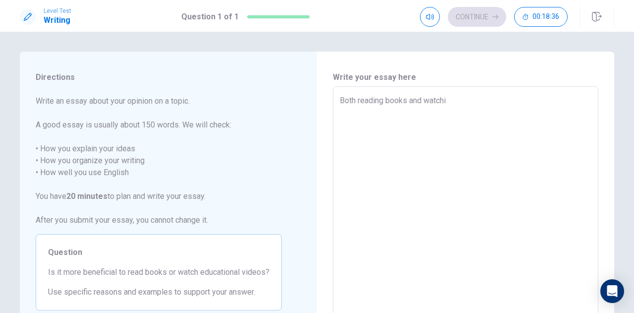
type textarea "x"
type textarea "Both reading books and watchin"
type textarea "x"
type textarea "Both reading books and watching"
type textarea "x"
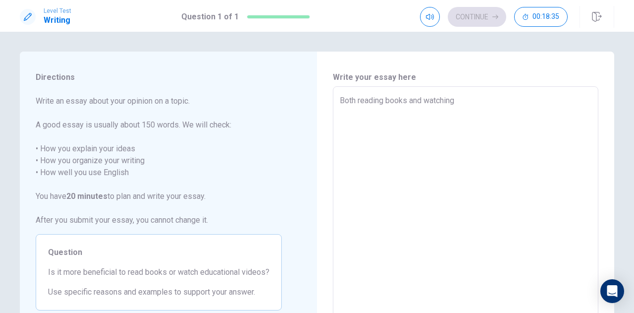
type textarea "Both reading books and watching"
type textarea "x"
type textarea "Both reading books and watching e"
type textarea "x"
type textarea "Both reading books and watching ed"
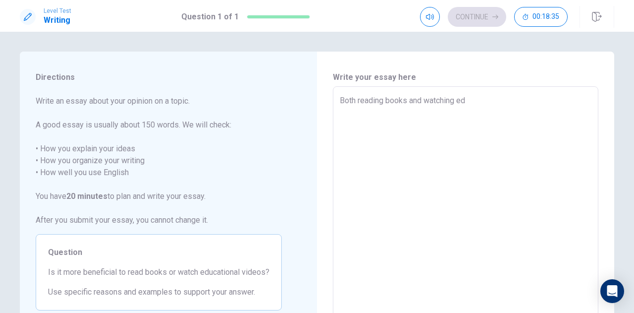
type textarea "x"
type textarea "Both reading books and watching edi"
type textarea "x"
type textarea "Both reading books and watching edic"
type textarea "x"
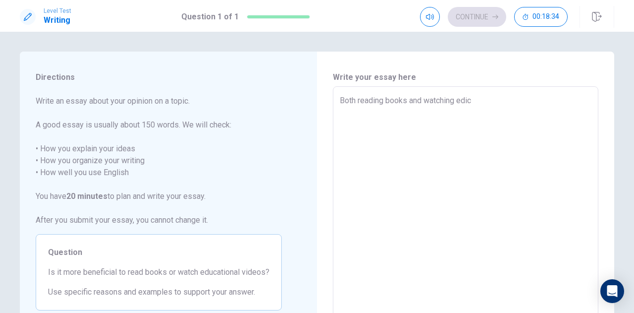
type textarea "Both reading books and watching edi"
type textarea "x"
type textarea "Both reading books and watching ed"
type textarea "x"
type textarea "Both reading books and watching edu"
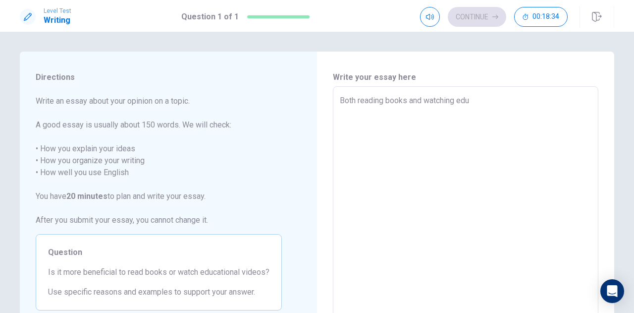
type textarea "x"
type textarea "Both reading books and watching educ"
type textarea "x"
type textarea "Both reading books and watching educa"
type textarea "x"
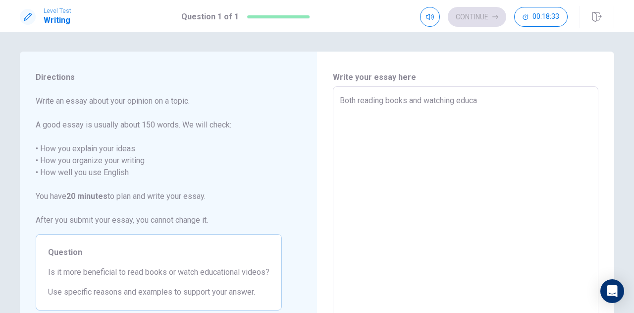
type textarea "Both reading books and watching educat"
type textarea "x"
type textarea "Both reading books and watching educati"
type textarea "x"
type textarea "Both reading books and watching educatio"
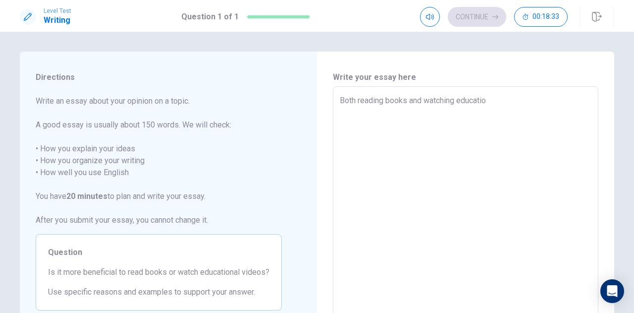
type textarea "x"
type textarea "Both reading books and watching education"
type textarea "x"
type textarea "Both reading books and watching educationa"
type textarea "x"
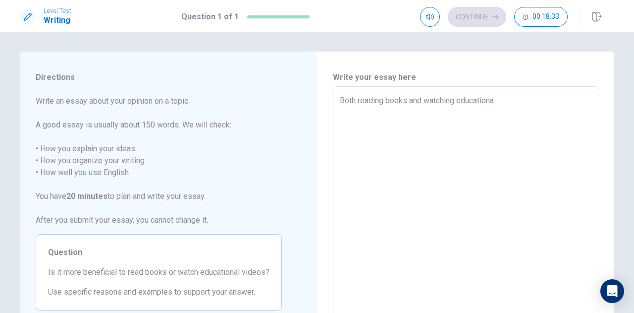
type textarea "Both reading books and watching educational"
type textarea "x"
type textarea "Both reading books and watching educational"
type textarea "x"
type textarea "Both reading books and watching educational v"
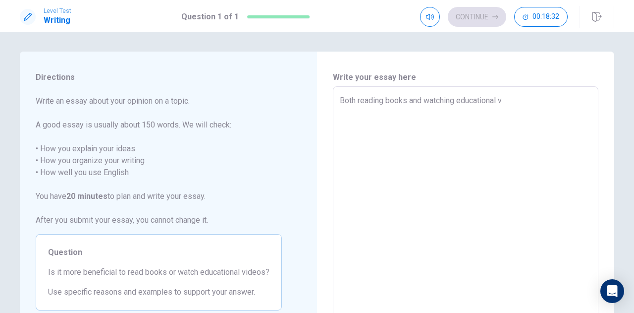
type textarea "x"
type textarea "Both reading books and watching educational vi"
type textarea "x"
type textarea "Both reading books and watching educational vid"
type textarea "x"
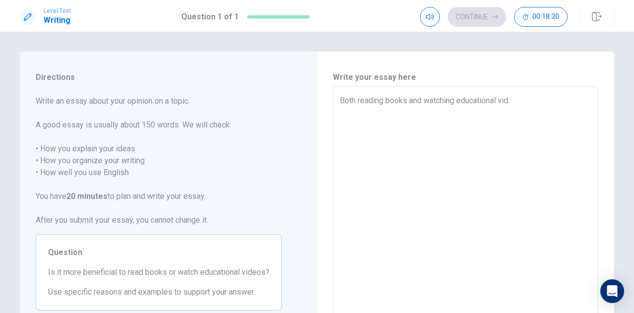
type textarea "Both reading books and watching educational vide"
type textarea "x"
type textarea "Both reading books and watching educational video"
type textarea "x"
type textarea "Both reading books and watching educational videos"
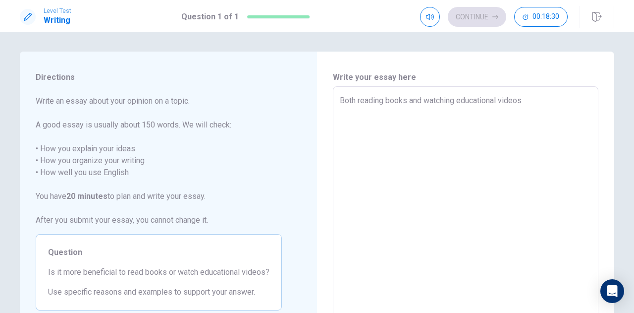
type textarea "x"
type textarea "Both reading books and watching educational videos"
type textarea "x"
type textarea "Both reading books and watching educational videos a"
type textarea "x"
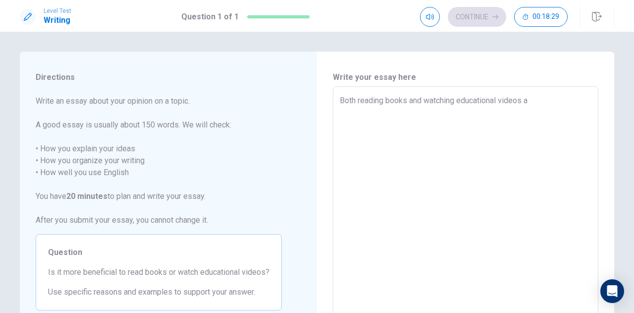
type textarea "Both reading books and watching educational videos ar"
type textarea "x"
type textarea "Both reading books and watching educational videos are"
type textarea "x"
type textarea "Both reading books and watching educational videos are"
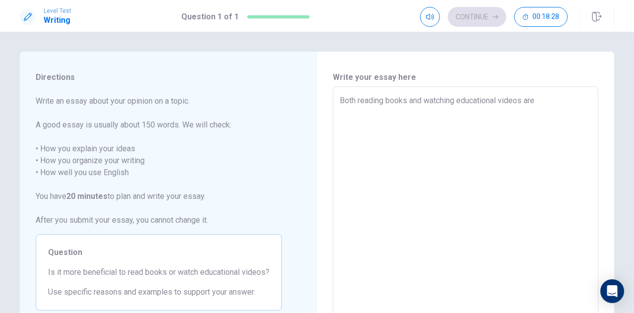
type textarea "x"
type textarea "Both reading books and watching educational videos are v"
type textarea "x"
type textarea "Both reading books and watching educational videos are va"
type textarea "x"
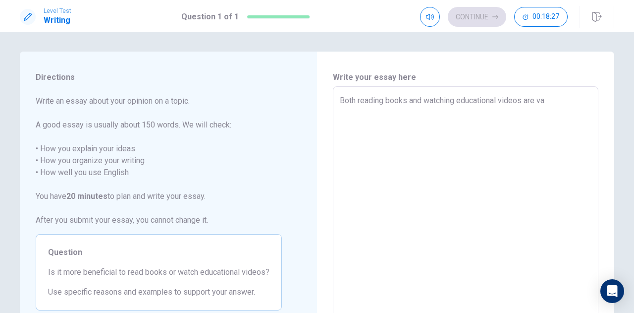
type textarea "Both reading books and watching educational videos are val"
type textarea "x"
type textarea "Both reading books and watching educational videos are valu"
type textarea "x"
type textarea "Both reading books and watching educational videos are valua"
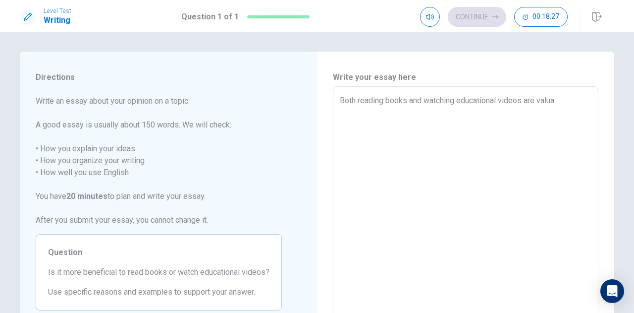
type textarea "x"
type textarea "Both reading books and watching educational videos are valuab"
type textarea "x"
type textarea "Both reading books and watching educational videos are valuabl"
type textarea "x"
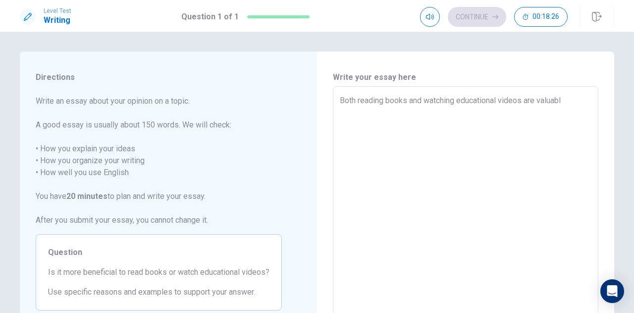
type textarea "Both reading books and watching educational videos are valuable"
type textarea "x"
type textarea "Both reading books and watching educational videos are valuable"
type textarea "x"
type textarea "Both reading books and watching educational videos are valuable w"
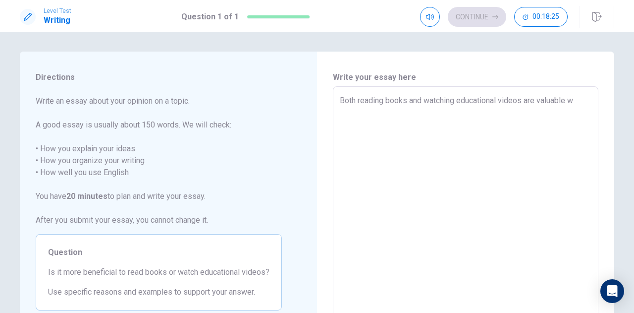
type textarea "x"
type textarea "Both reading books and watching educational videos are valuable wa"
type textarea "x"
type textarea "Both reading books and watching educational videos are valuable way"
type textarea "x"
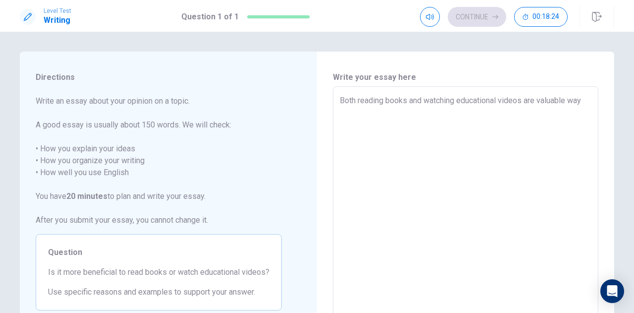
type textarea "Both reading books and watching educational videos are valuable way"
type textarea "x"
type textarea "Both reading books and watching educational videos are valuable way"
type textarea "x"
type textarea "Both reading books and watching educational videos are valuable ways"
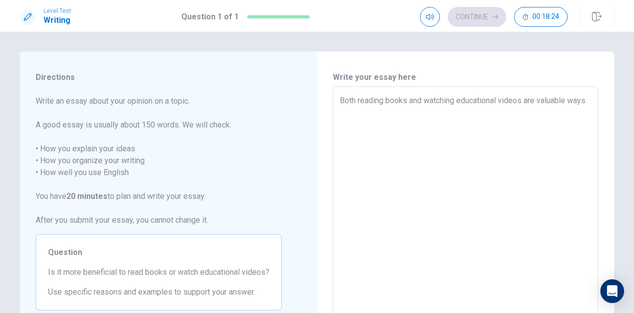
type textarea "x"
type textarea "Both reading books and watching educational videos are valuable ways"
type textarea "x"
type textarea "Both reading books and watching educational videos are valuable ways t"
type textarea "x"
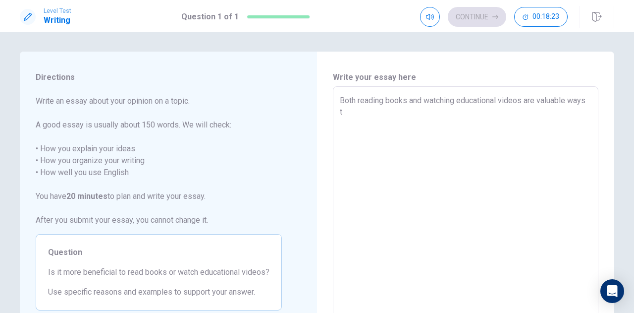
type textarea "Both reading books and watching educational videos are valuable ways to"
type textarea "x"
type textarea "Both reading books and watching educational videos are valuable ways to"
type textarea "x"
type textarea "Both reading books and watching educational videos are valuable ways to l"
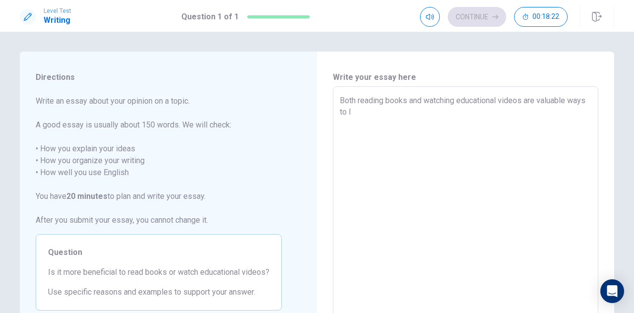
type textarea "x"
type textarea "Both reading books and watching educational videos are valuable ways to le"
type textarea "x"
type textarea "Both reading books and watching educational videos are valuable ways to lea"
type textarea "x"
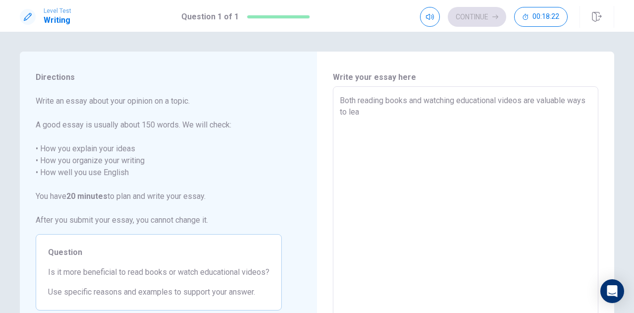
type textarea "Both reading books and watching educational videos are valuable ways to lean"
type textarea "x"
type textarea "Both reading books and watching educational videos are valuable ways to lea"
type textarea "x"
type textarea "Both reading books and watching educational videos are valuable ways to [PERSON…"
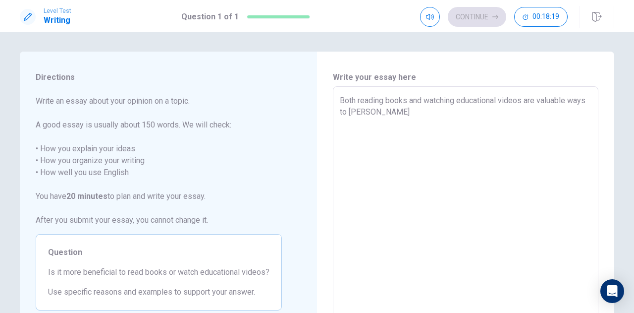
type textarea "x"
type textarea "Both reading books and watching educational videos are valuable ways to learn"
type textarea "x"
type textarea "Both reading books and watching educational videos are valuable ways to learn,"
type textarea "x"
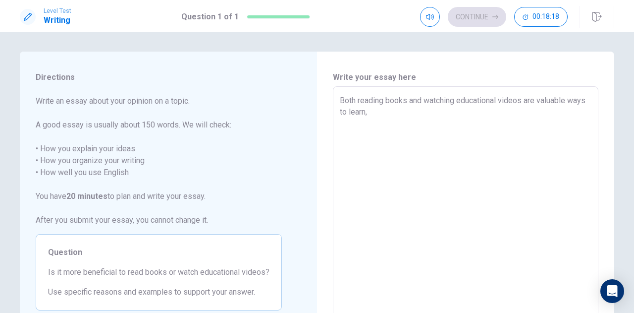
type textarea "Both reading books and watching educational videos are valuable ways to learn,"
type textarea "x"
type textarea "Both reading books and watching educational videos are valuable ways to learn, b"
type textarea "x"
type textarea "Both reading books and watching educational videos are valuable ways to learn, …"
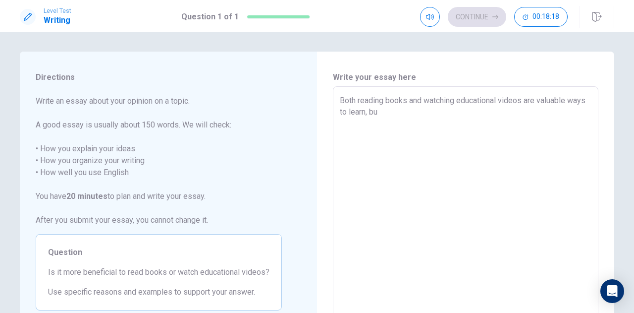
type textarea "x"
type textarea "Both reading books and watching educational videos are valuable ways to learn, …"
type textarea "x"
type textarea "Both reading books and watching educational videos are valuable ways to learn, …"
type textarea "x"
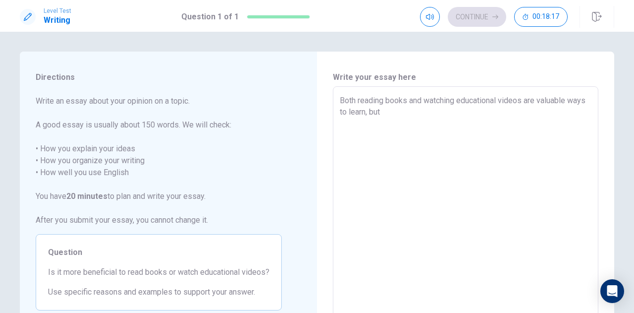
type textarea "Both reading books and watching educational videos are valuable ways to learn, …"
type textarea "x"
type textarea "Both reading books and watching educational videos are valuable ways to learn, …"
type textarea "x"
type textarea "Both reading books and watching educational videos are valuable ways to learn, …"
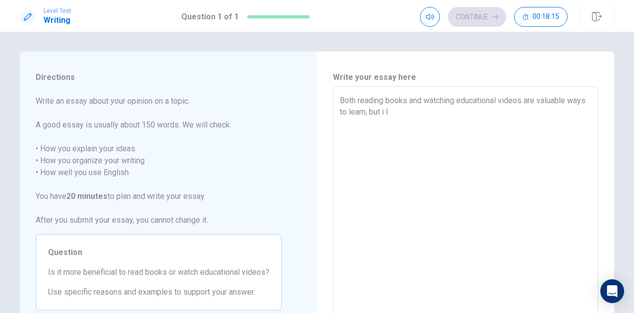
type textarea "x"
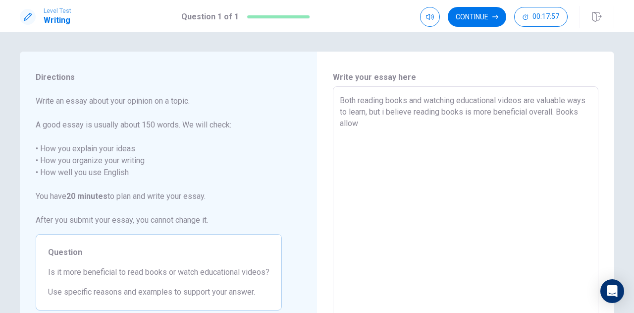
click at [478, 134] on textarea "Both reading books and watching educational videos are valuable ways to learn, …" at bounding box center [466, 224] width 252 height 258
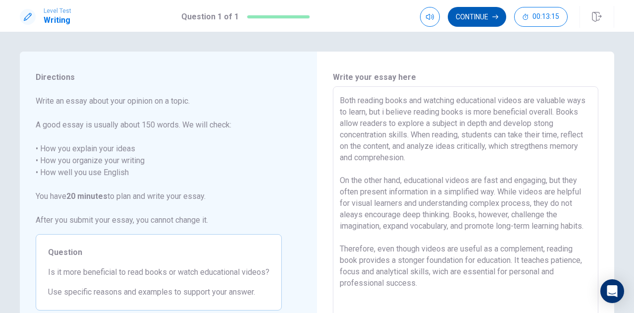
drag, startPoint x: 457, startPoint y: 33, endPoint x: 473, endPoint y: 17, distance: 23.5
click at [457, 32] on div "Directions Write an essay about your opinion on a topic. A good essay is usuall…" at bounding box center [317, 172] width 634 height 281
click at [476, 13] on button "Continue" at bounding box center [477, 17] width 58 height 20
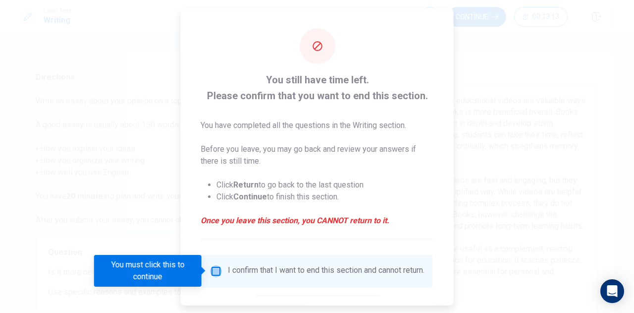
click at [211, 270] on input "You must click this to continue" at bounding box center [216, 271] width 12 height 12
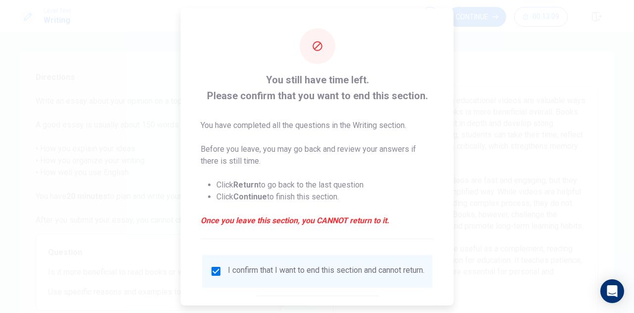
click at [500, 159] on div at bounding box center [317, 156] width 634 height 313
click at [310, 187] on li "Click Return to go back to the last question" at bounding box center [326, 184] width 218 height 12
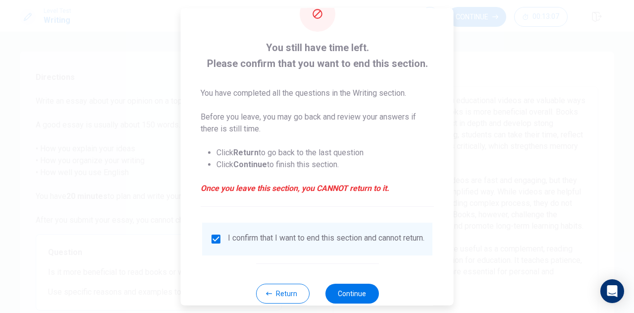
scroll to position [57, 0]
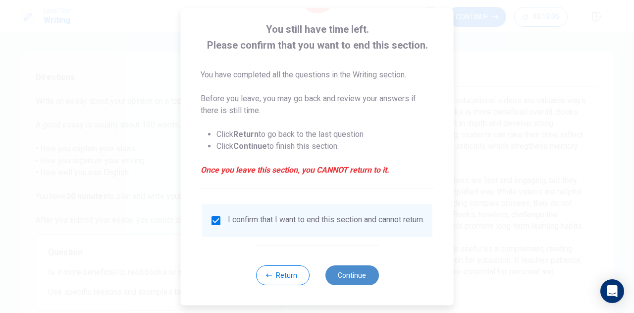
click at [329, 275] on button "Continue" at bounding box center [352, 275] width 54 height 20
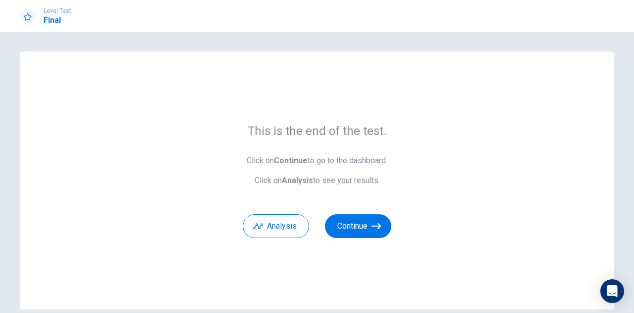
click at [558, 29] on div "Level Test Final" at bounding box center [317, 16] width 634 height 32
click at [367, 228] on button "Continue" at bounding box center [358, 226] width 66 height 24
